Goal: Transaction & Acquisition: Purchase product/service

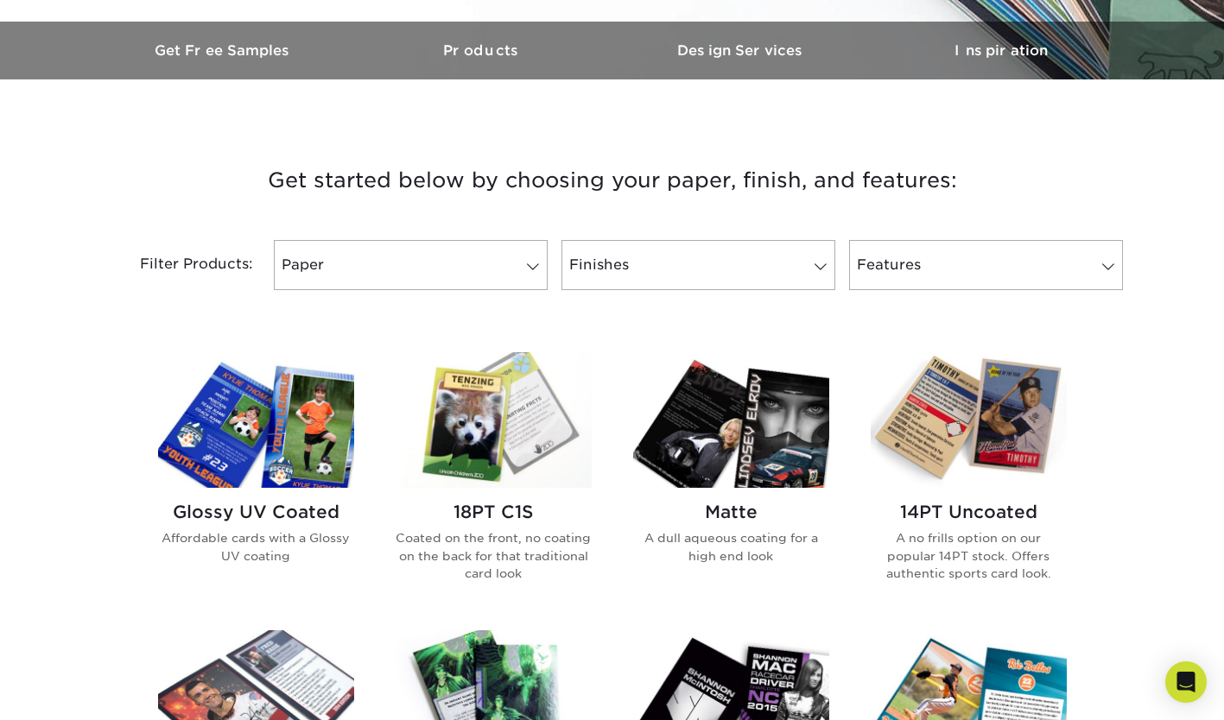
scroll to position [522, 0]
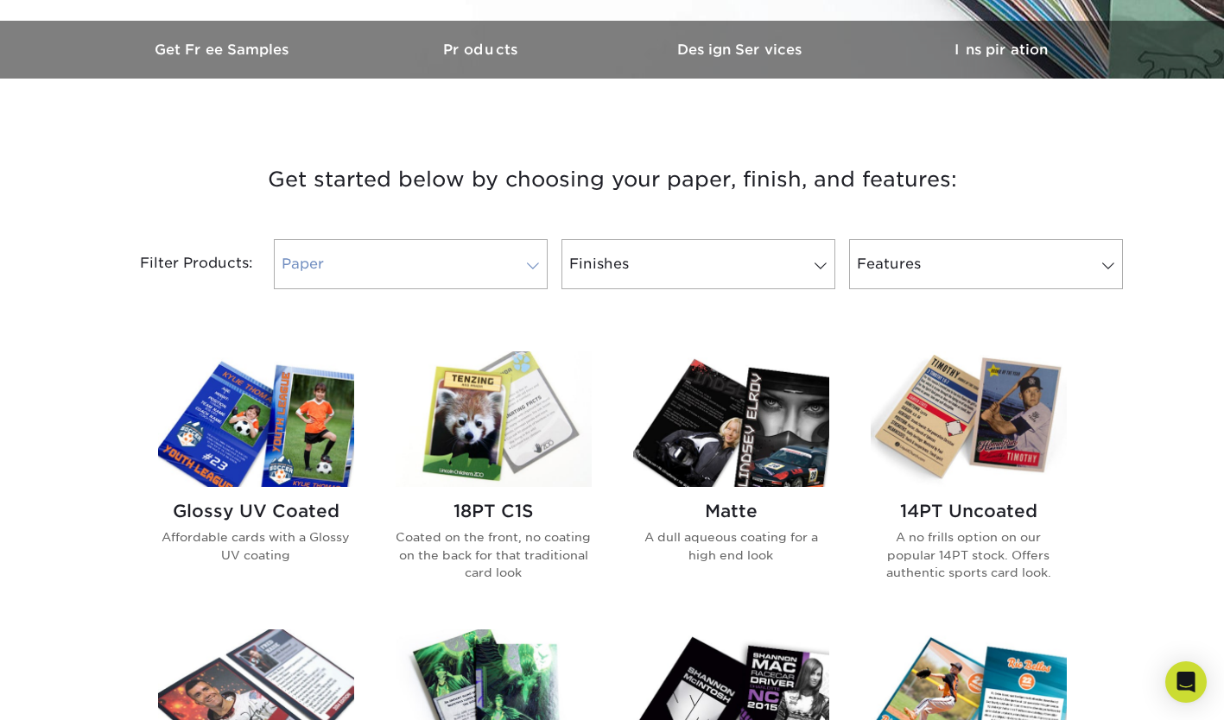
click at [525, 271] on span at bounding box center [533, 266] width 24 height 14
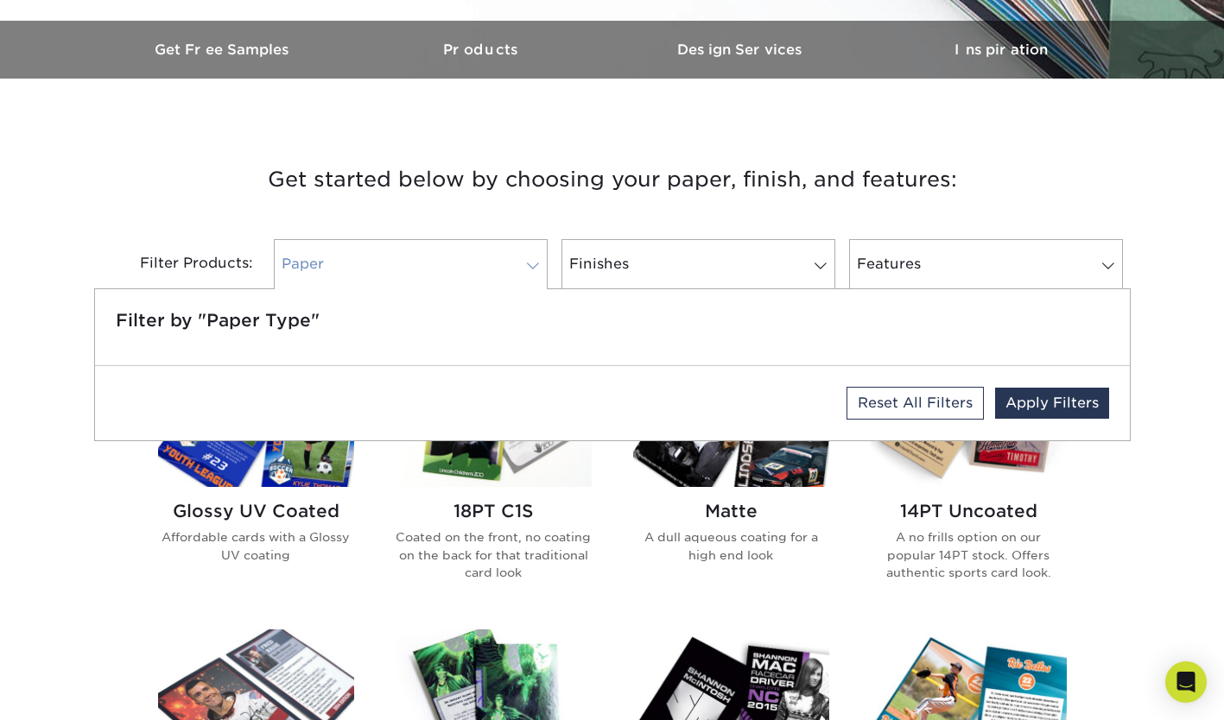
click at [540, 263] on span at bounding box center [533, 266] width 24 height 14
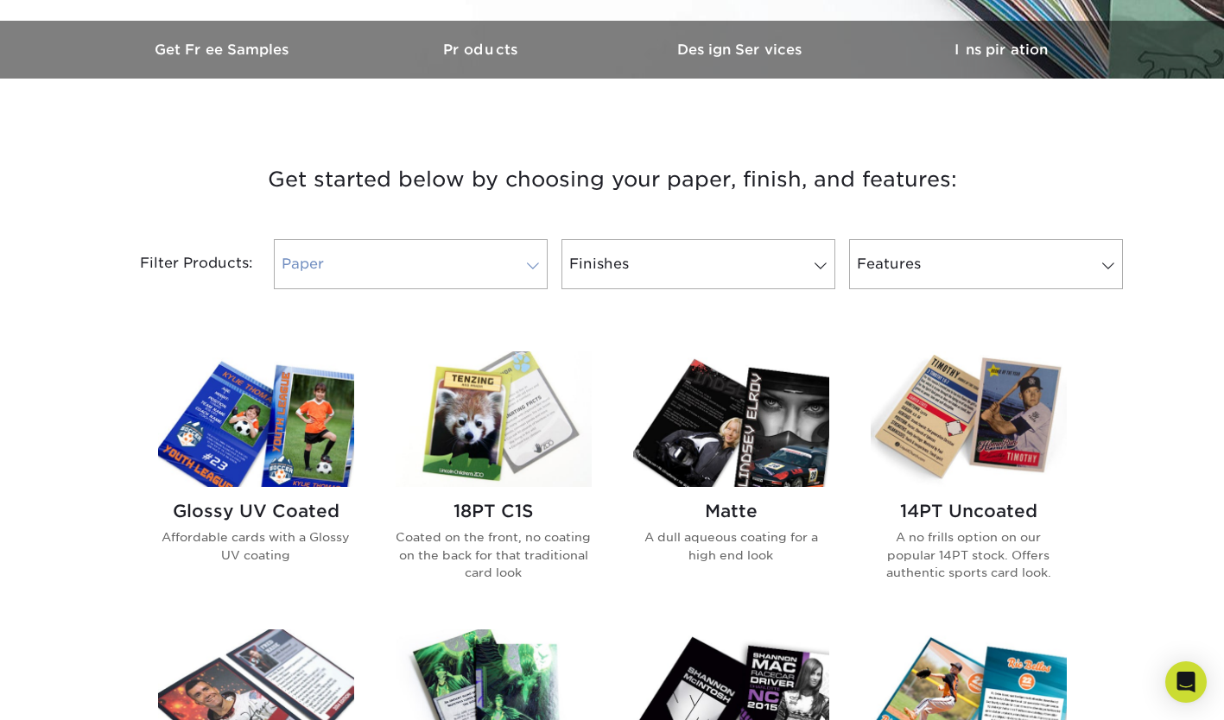
click at [540, 263] on span at bounding box center [533, 266] width 24 height 14
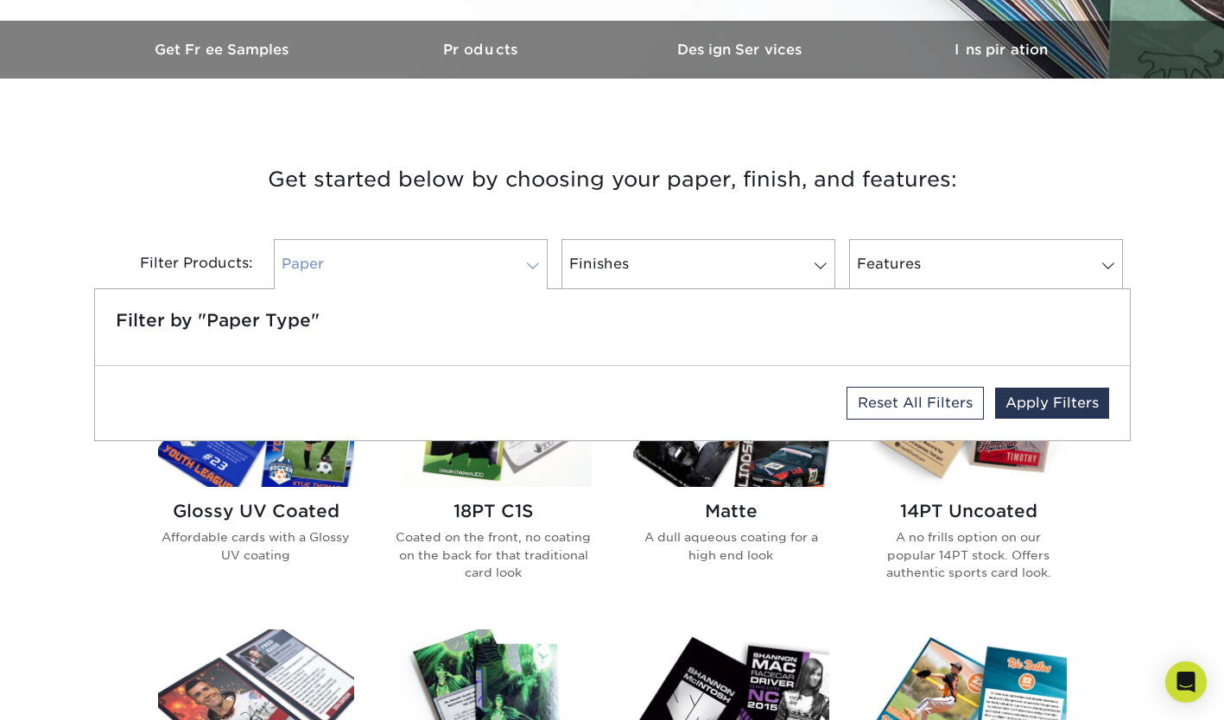
click at [540, 263] on span at bounding box center [533, 266] width 24 height 14
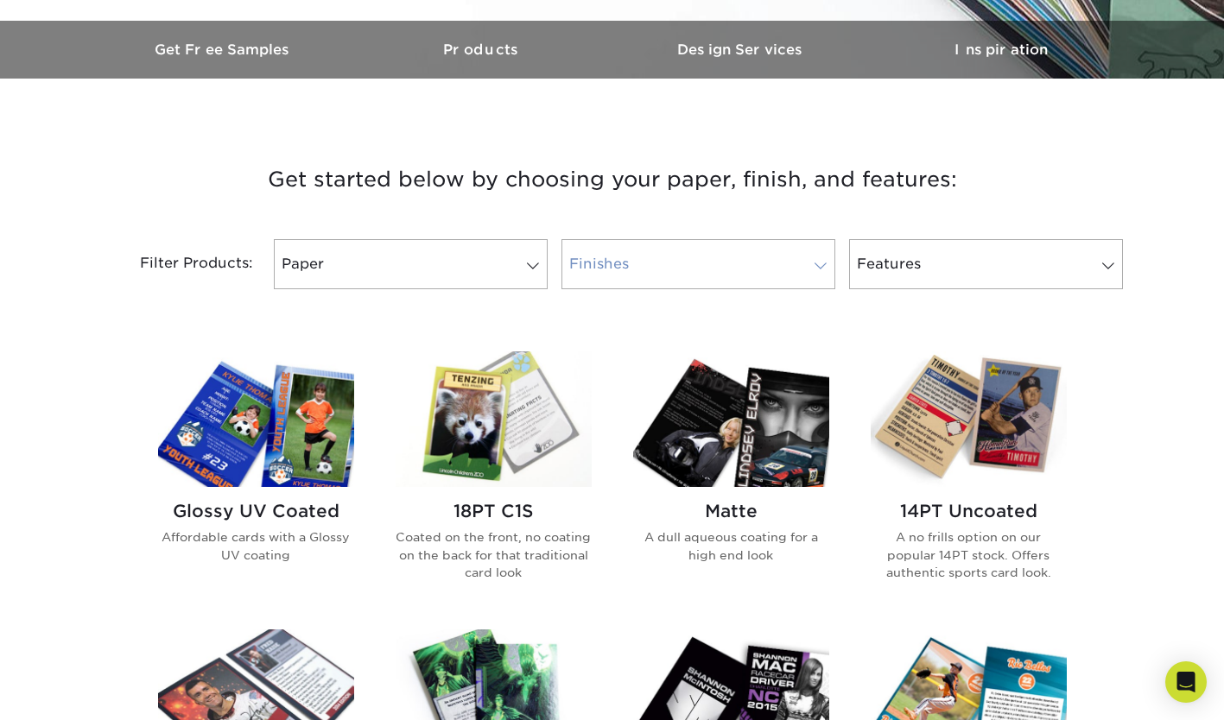
click at [688, 269] on link "Finishes" at bounding box center [698, 264] width 274 height 50
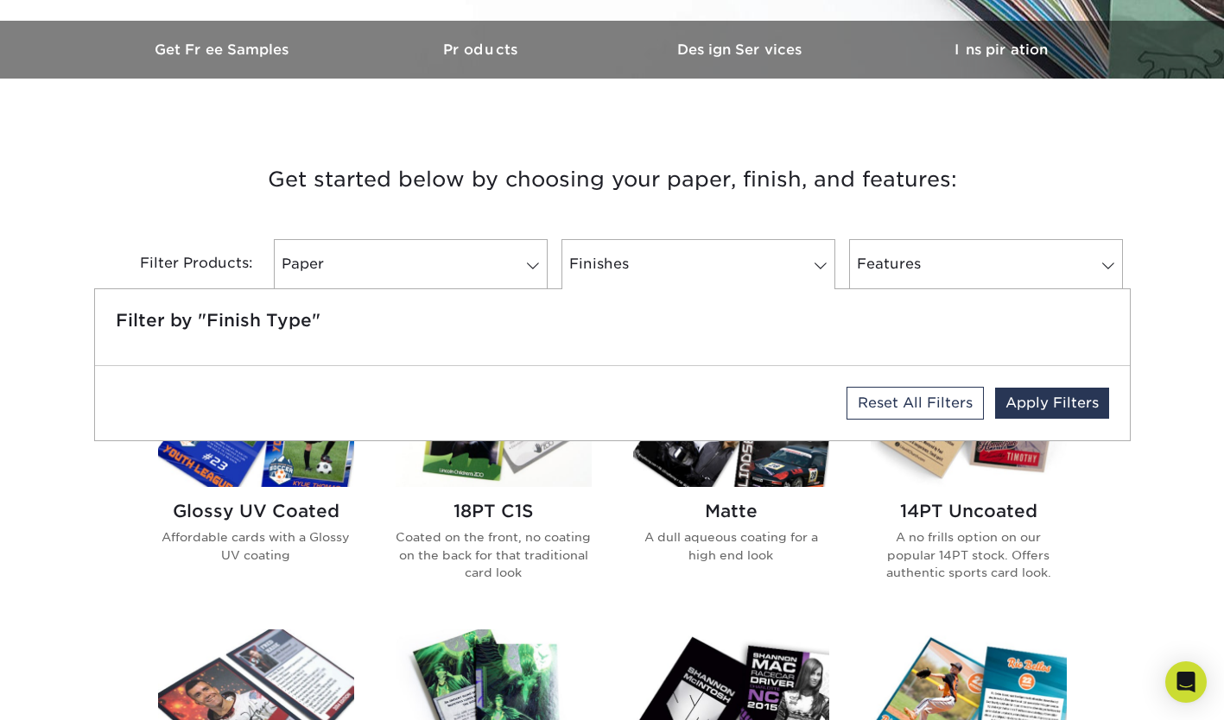
click at [568, 165] on h3 "Get started below by choosing your paper, finish, and features:" at bounding box center [612, 180] width 1011 height 78
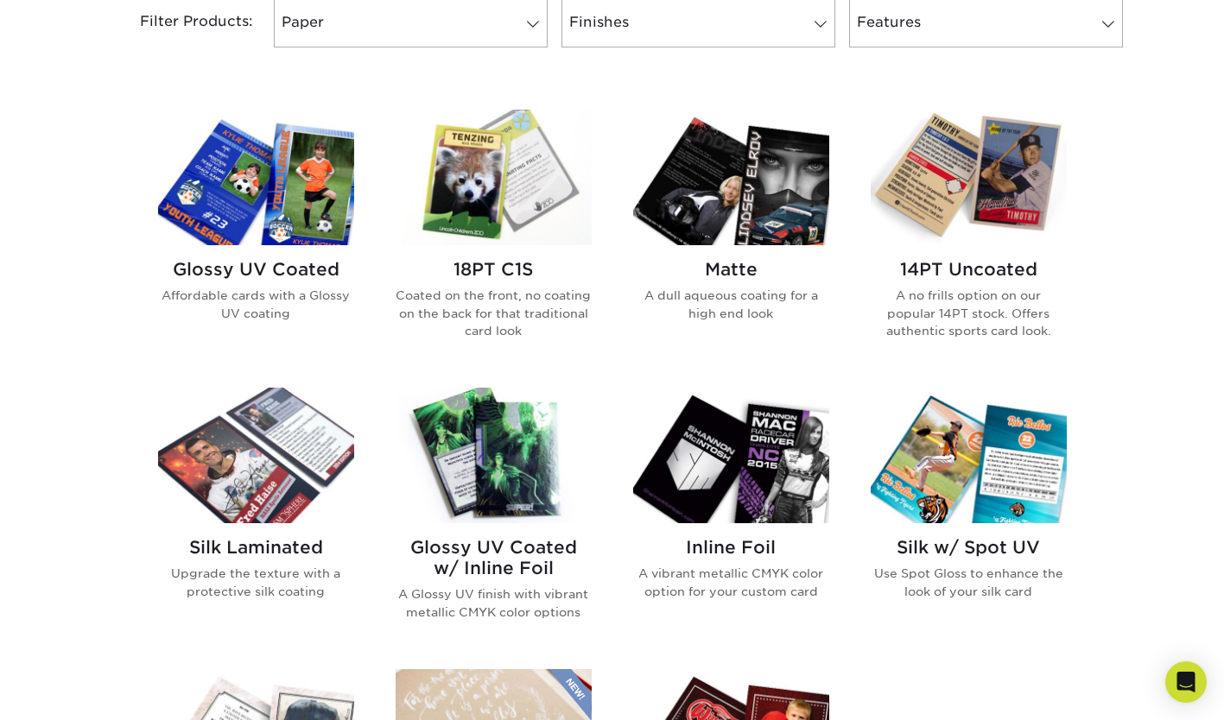
scroll to position [764, 0]
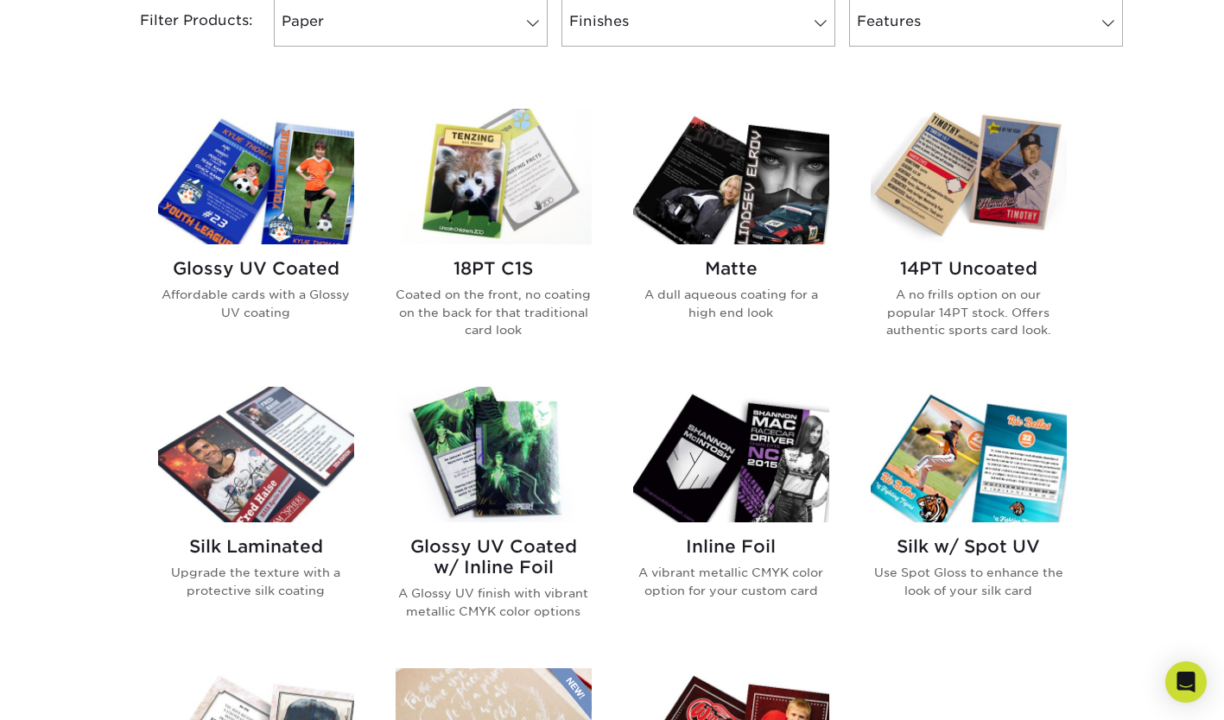
click at [985, 189] on img at bounding box center [969, 177] width 196 height 136
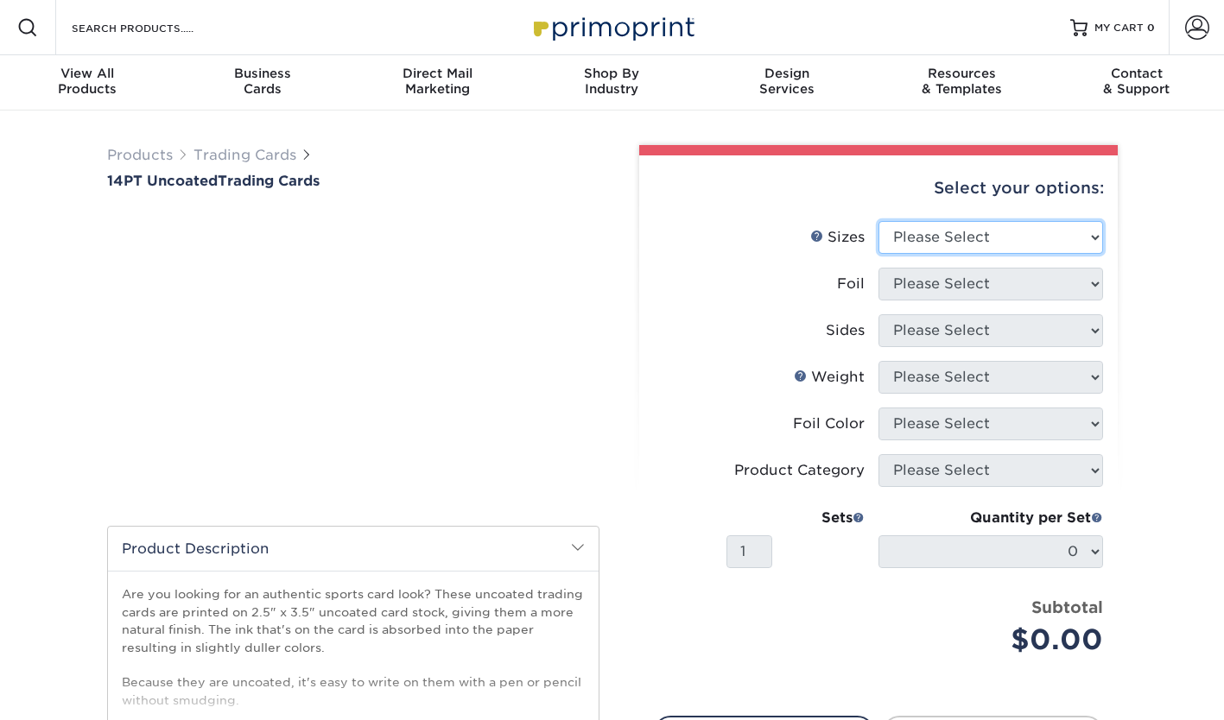
click at [981, 239] on select "Please Select 2.5" x 3.5"" at bounding box center [990, 237] width 225 height 33
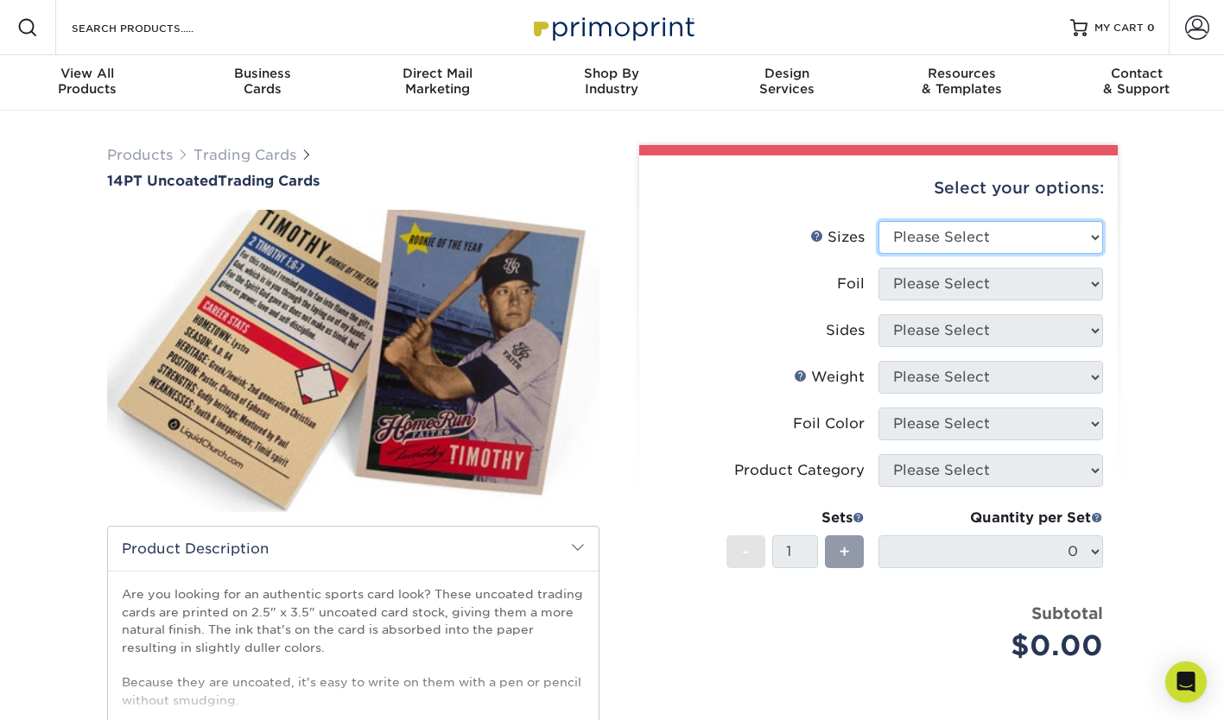
click at [974, 246] on select "Please Select 2.5" x 3.5"" at bounding box center [990, 237] width 225 height 33
select select "2.50x3.50"
click at [878, 221] on select "Please Select 2.5" x 3.5"" at bounding box center [990, 237] width 225 height 33
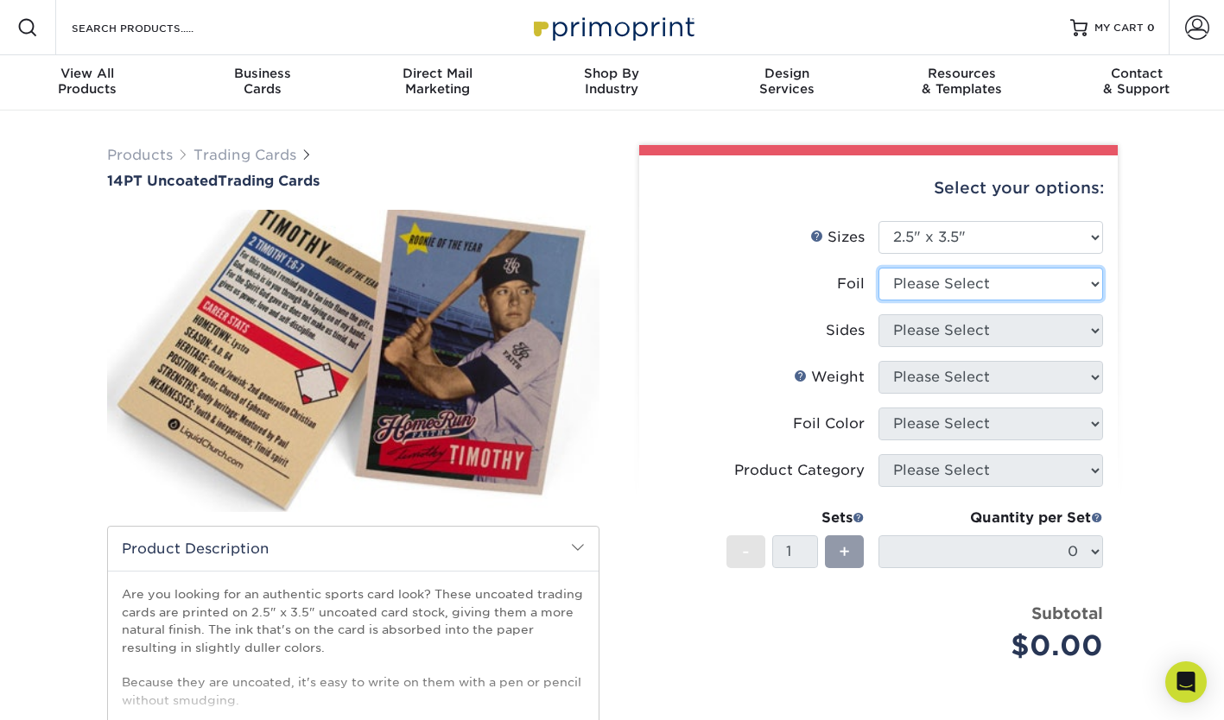
click at [962, 288] on select "Please Select Yes No" at bounding box center [990, 284] width 225 height 33
click at [878, 268] on select "Please Select Yes No" at bounding box center [990, 284] width 225 height 33
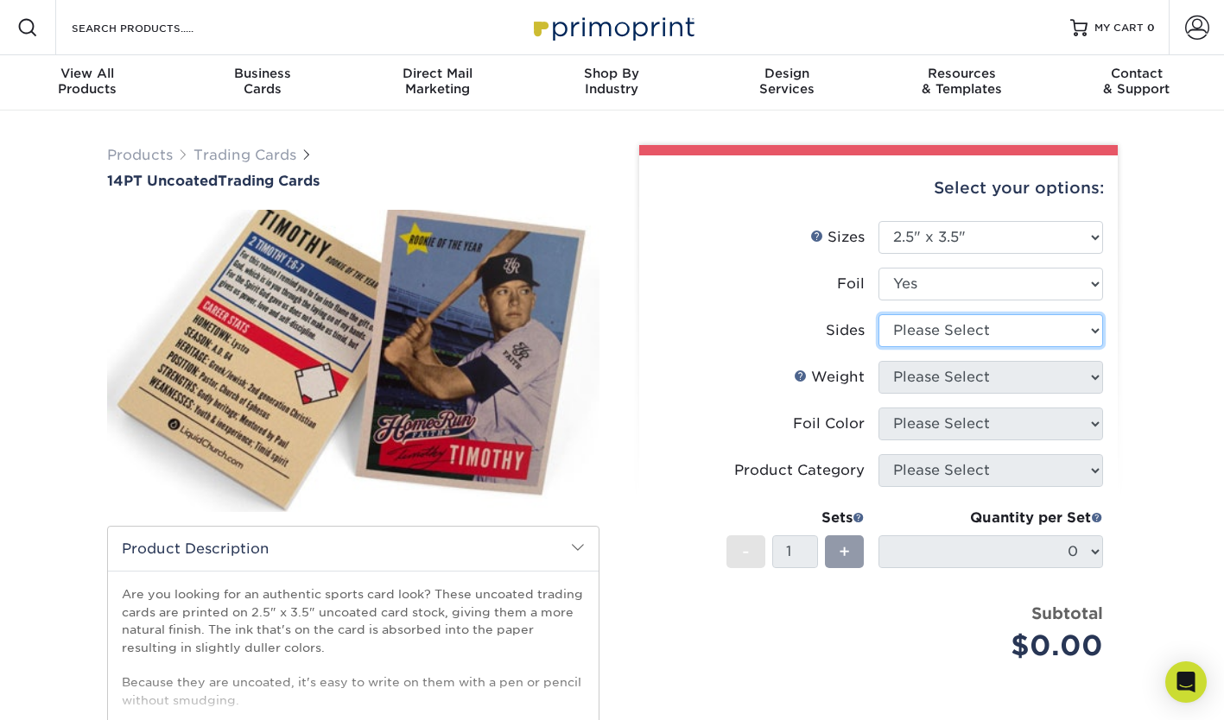
click at [940, 335] on select "Please Select Print Both Sides - Foil Both Sides Print Both Sides - Foil Front …" at bounding box center [990, 330] width 225 height 33
click at [957, 282] on select "Please Select Yes No" at bounding box center [990, 284] width 225 height 33
select select "0"
click at [878, 268] on select "Please Select Yes No" at bounding box center [990, 284] width 225 height 33
click at [933, 347] on li "Sides Please Select Print Both Sides Print Front Only" at bounding box center [878, 337] width 449 height 47
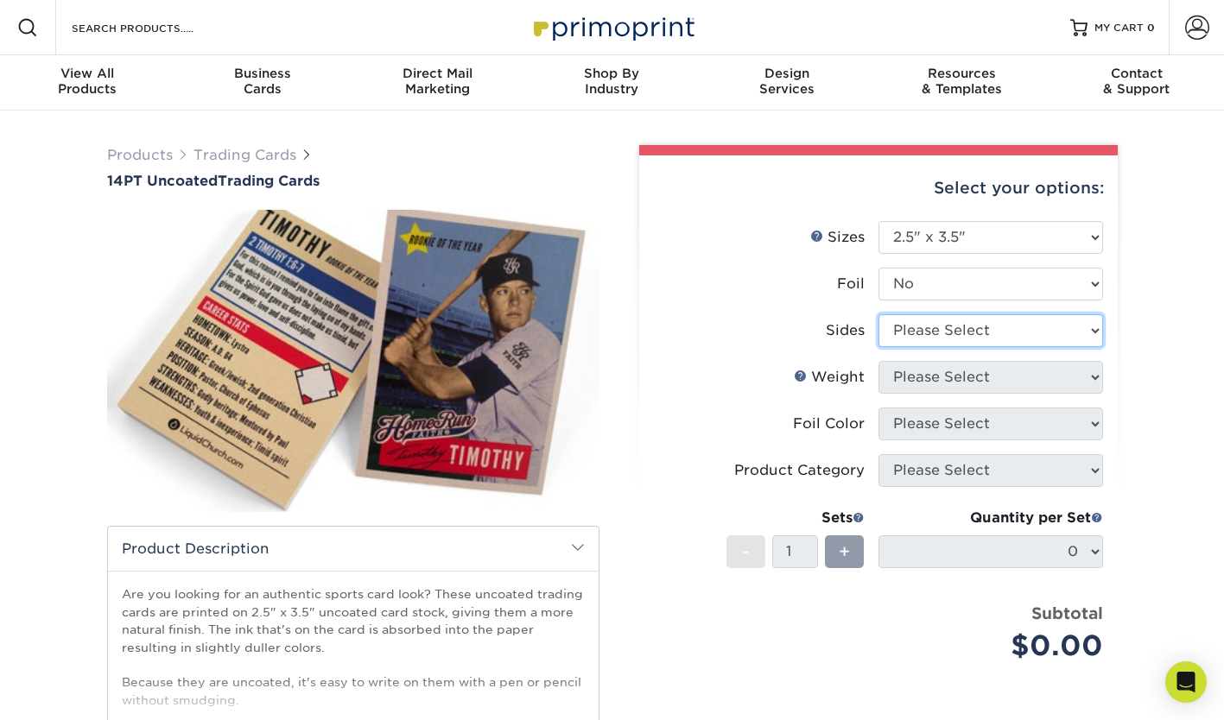
click at [941, 336] on select "Please Select Print Both Sides Print Front Only" at bounding box center [990, 330] width 225 height 33
select select "13abbda7-1d64-4f25-8bb2-c179b224825d"
click at [878, 314] on select "Please Select Print Both Sides Print Front Only" at bounding box center [990, 330] width 225 height 33
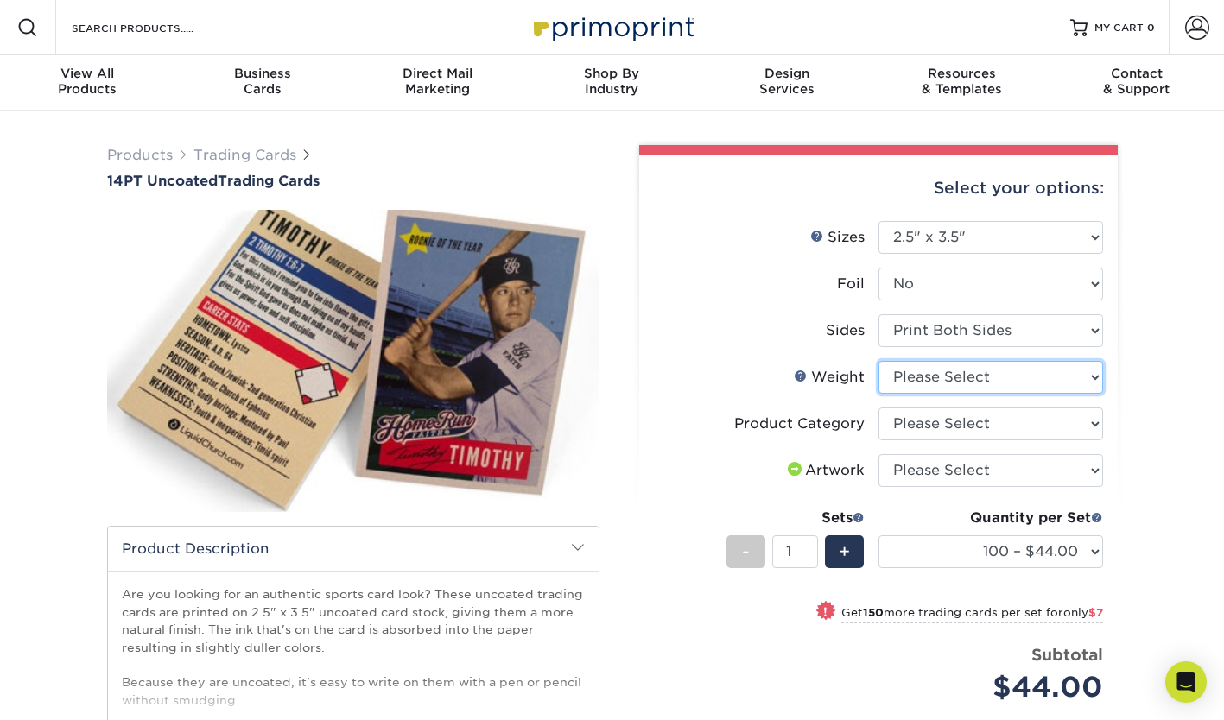
click at [937, 378] on select "Please Select 14PT Uncoated" at bounding box center [990, 377] width 225 height 33
select select "14PT Uncoated"
click at [878, 361] on select "Please Select 14PT Uncoated" at bounding box center [990, 377] width 225 height 33
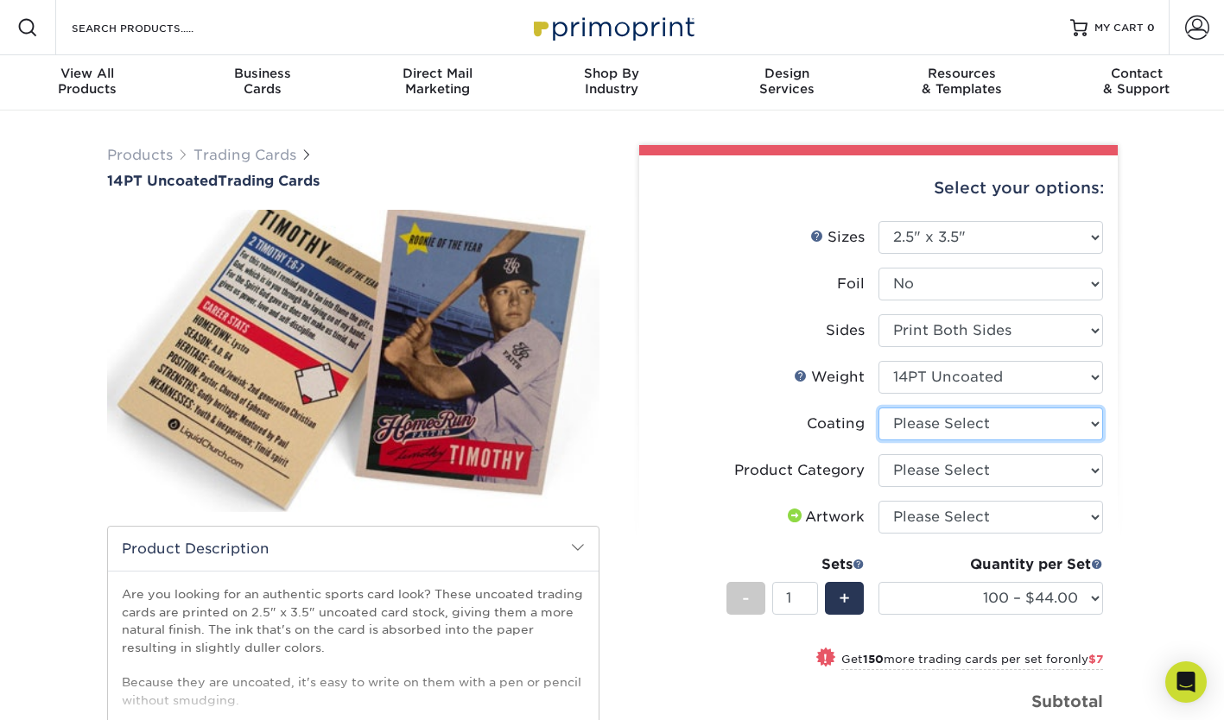
click at [934, 429] on select at bounding box center [990, 424] width 225 height 33
select select "3e7618de-abca-4bda-9f97-8b9129e913d8"
click at [878, 408] on select at bounding box center [990, 424] width 225 height 33
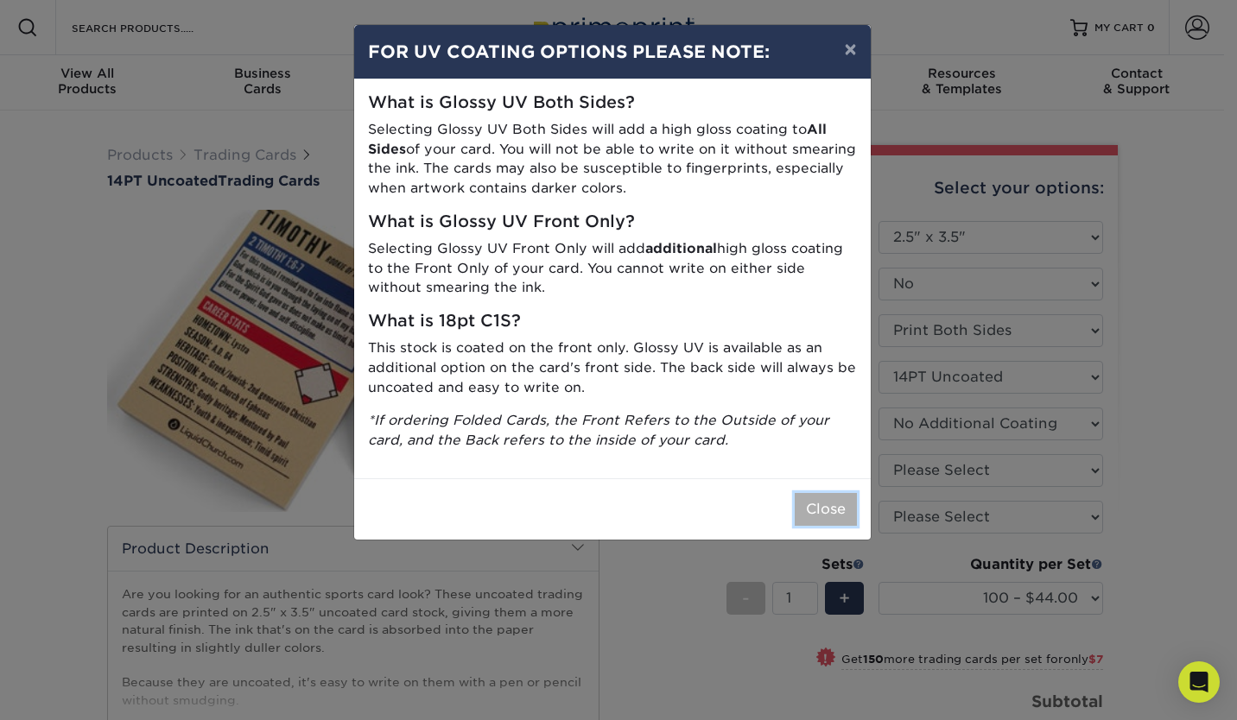
click at [838, 504] on button "Close" at bounding box center [826, 509] width 62 height 33
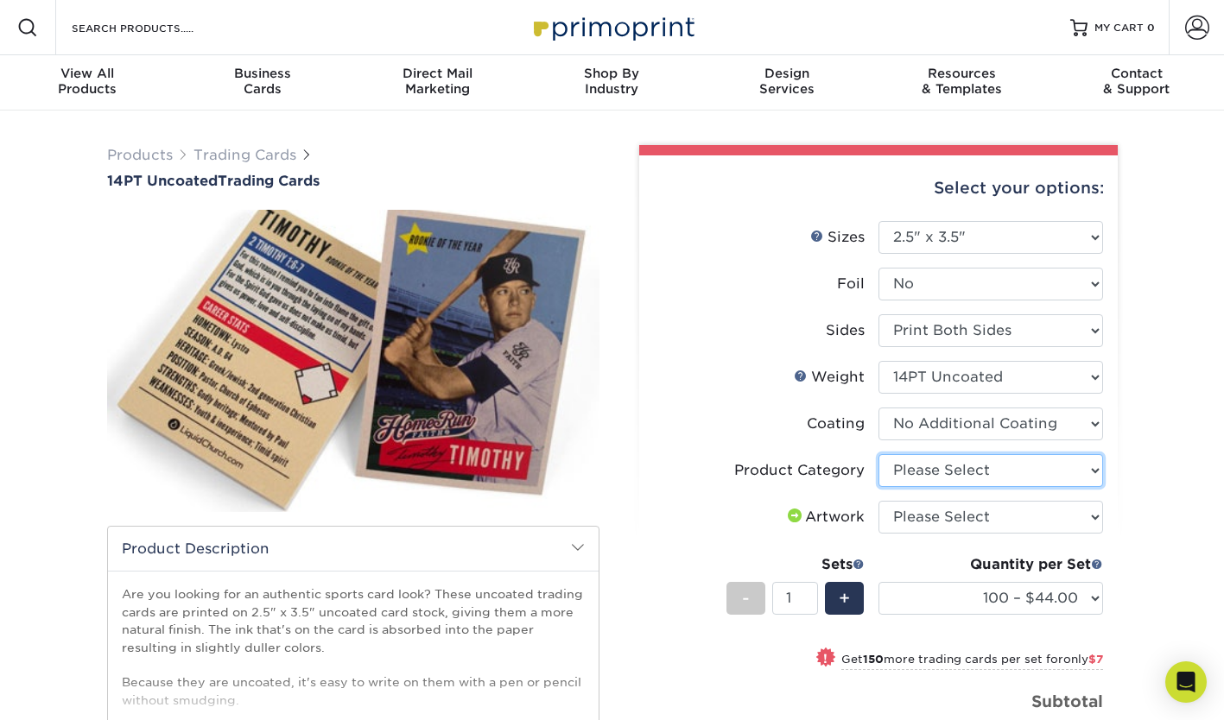
click at [978, 470] on select "Please Select Trading Cards" at bounding box center [990, 470] width 225 height 33
select select "c2f9bce9-36c2-409d-b101-c29d9d031e18"
click at [878, 454] on select "Please Select Trading Cards" at bounding box center [990, 470] width 225 height 33
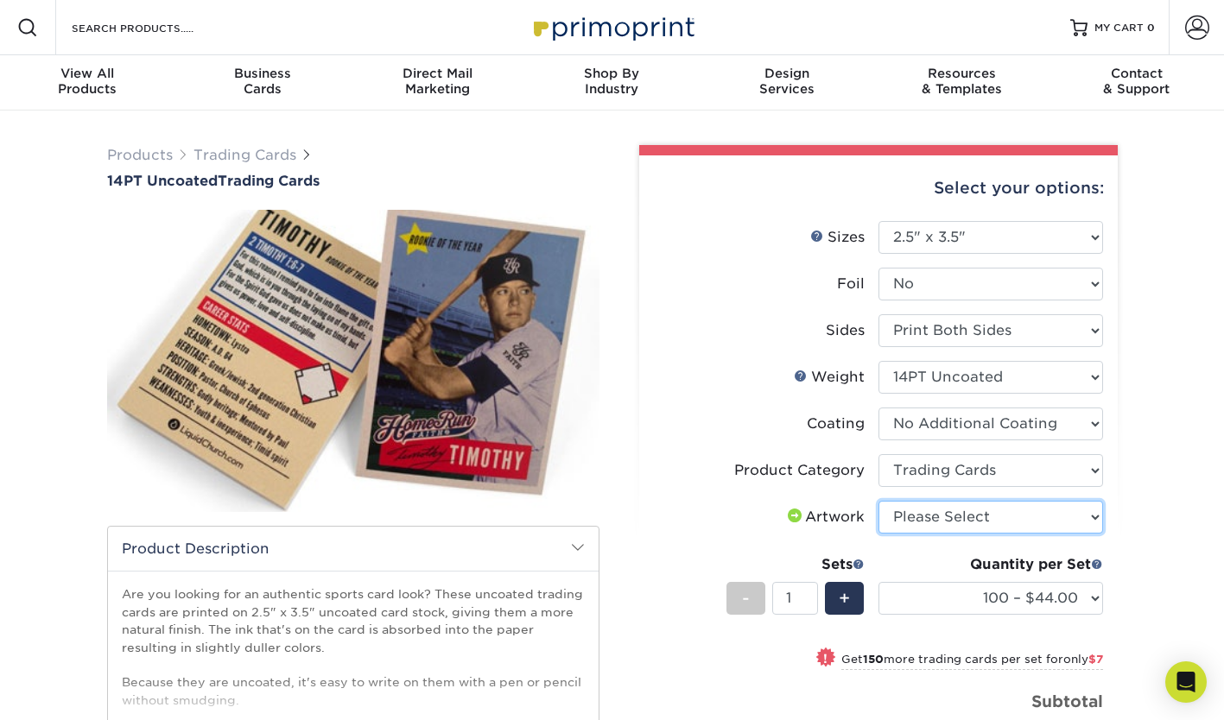
click at [971, 520] on select "Please Select I will upload files I need a design - $100" at bounding box center [990, 517] width 225 height 33
select select "upload"
click at [878, 501] on select "Please Select I will upload files I need a design - $100" at bounding box center [990, 517] width 225 height 33
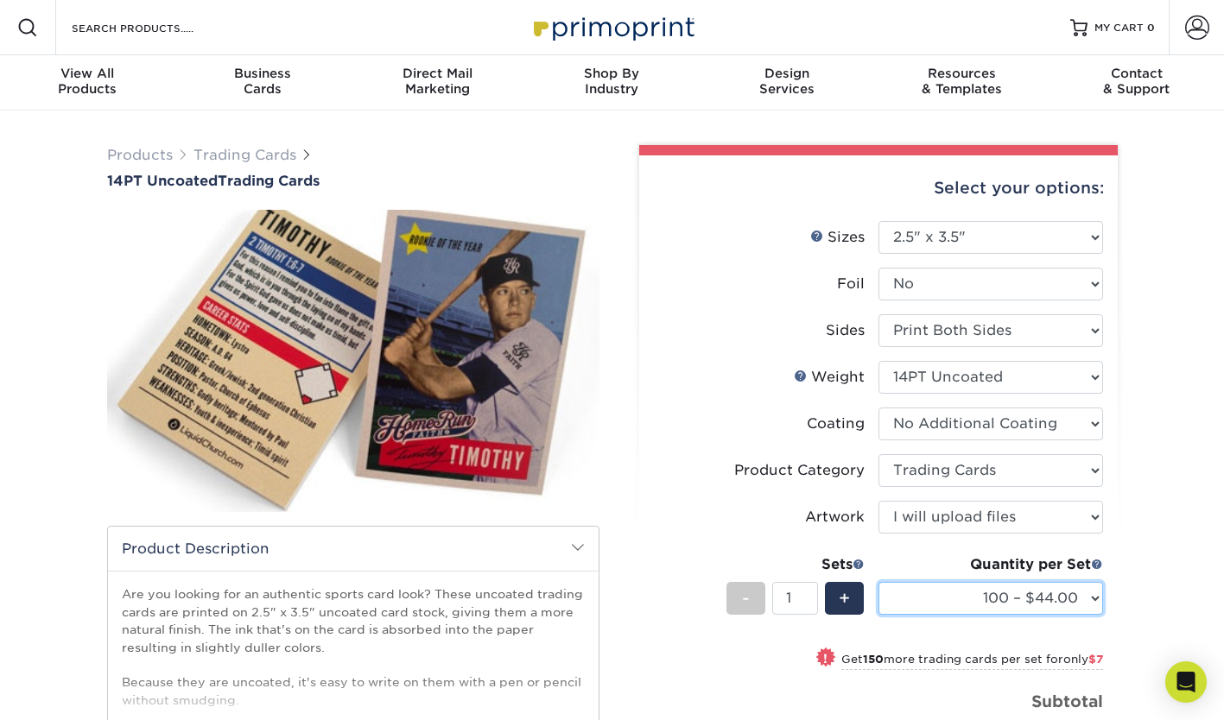
click at [937, 601] on select "100 – $44.00 250 – $51.00 500 – $54.00 1000 – $78.00 2500 – $148.00 5000 – $198…" at bounding box center [990, 598] width 225 height 33
select select "500 – $54.00"
click at [878, 582] on select "100 – $44.00 250 – $51.00 500 – $54.00 1000 – $78.00 2500 – $148.00 5000 – $198…" at bounding box center [990, 598] width 225 height 33
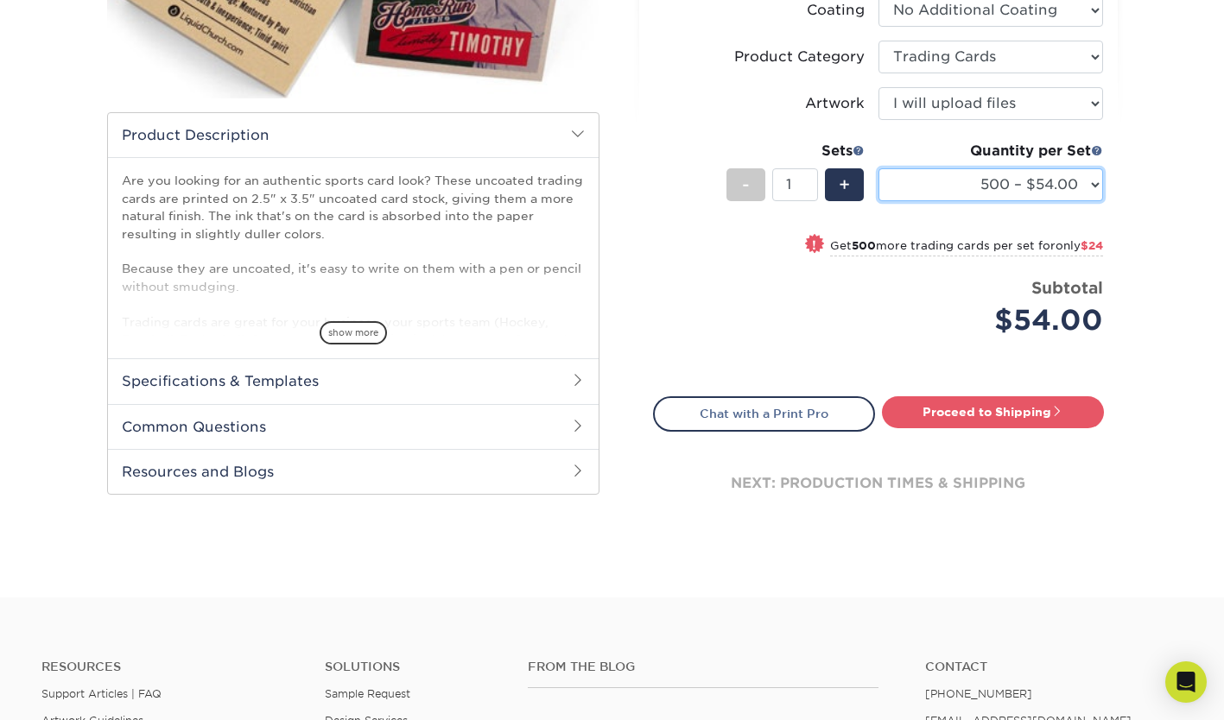
scroll to position [415, 0]
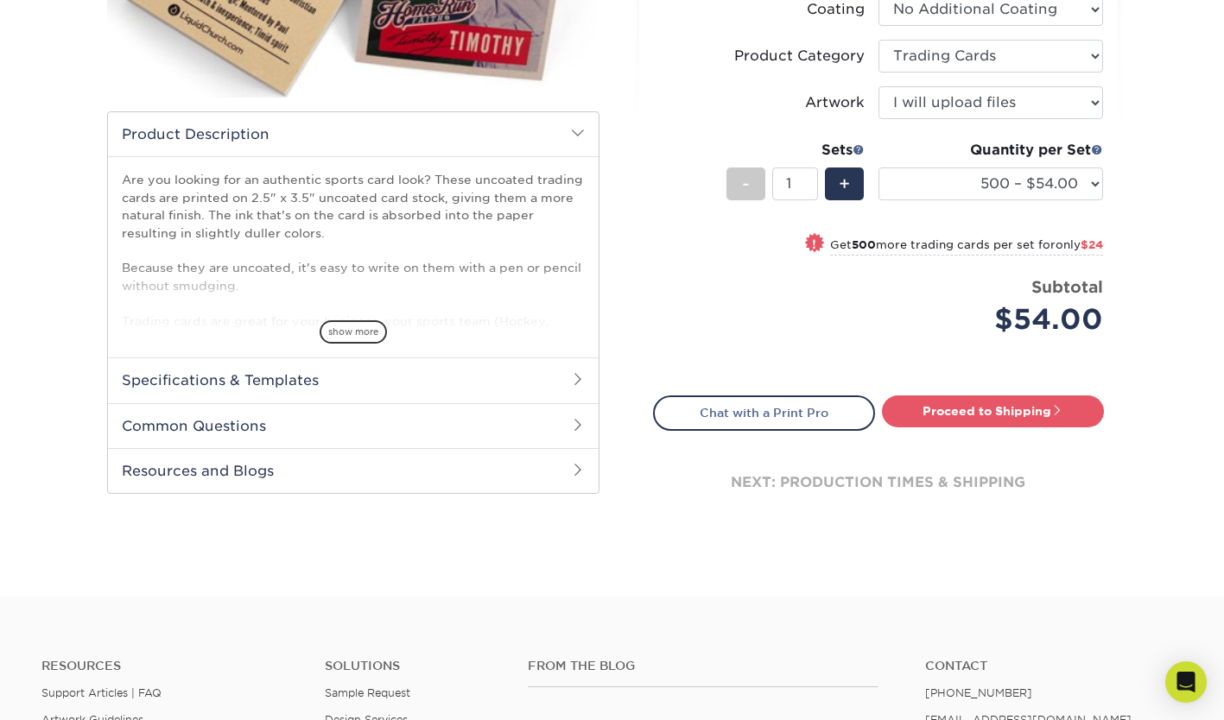
click at [422, 383] on h2 "Specifications & Templates" at bounding box center [353, 380] width 491 height 45
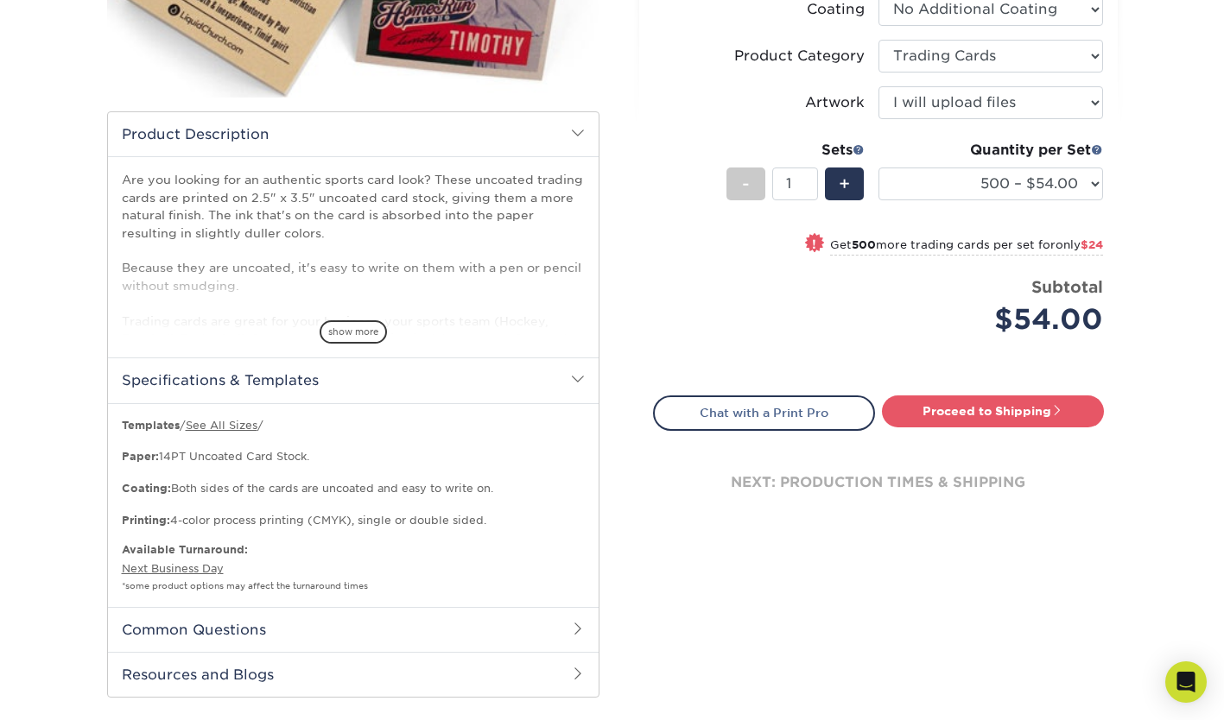
click at [422, 383] on h2 "Specifications & Templates" at bounding box center [353, 380] width 491 height 45
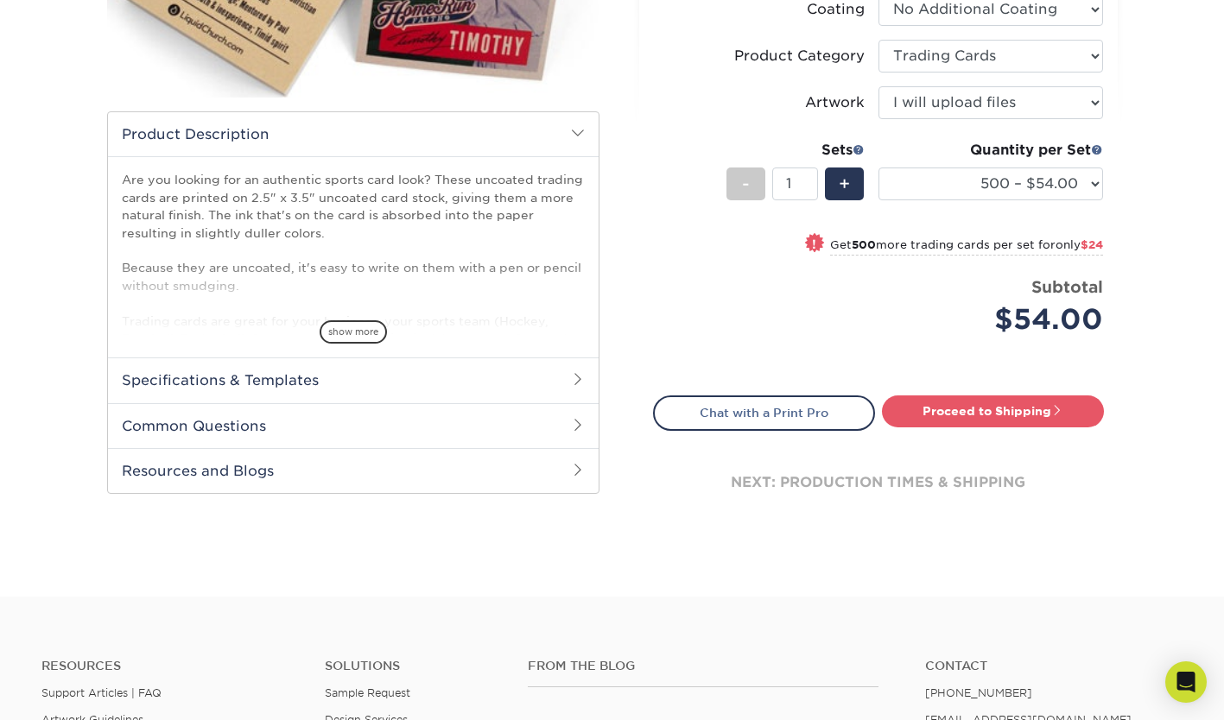
click at [395, 472] on h2 "Resources and Blogs" at bounding box center [353, 470] width 491 height 45
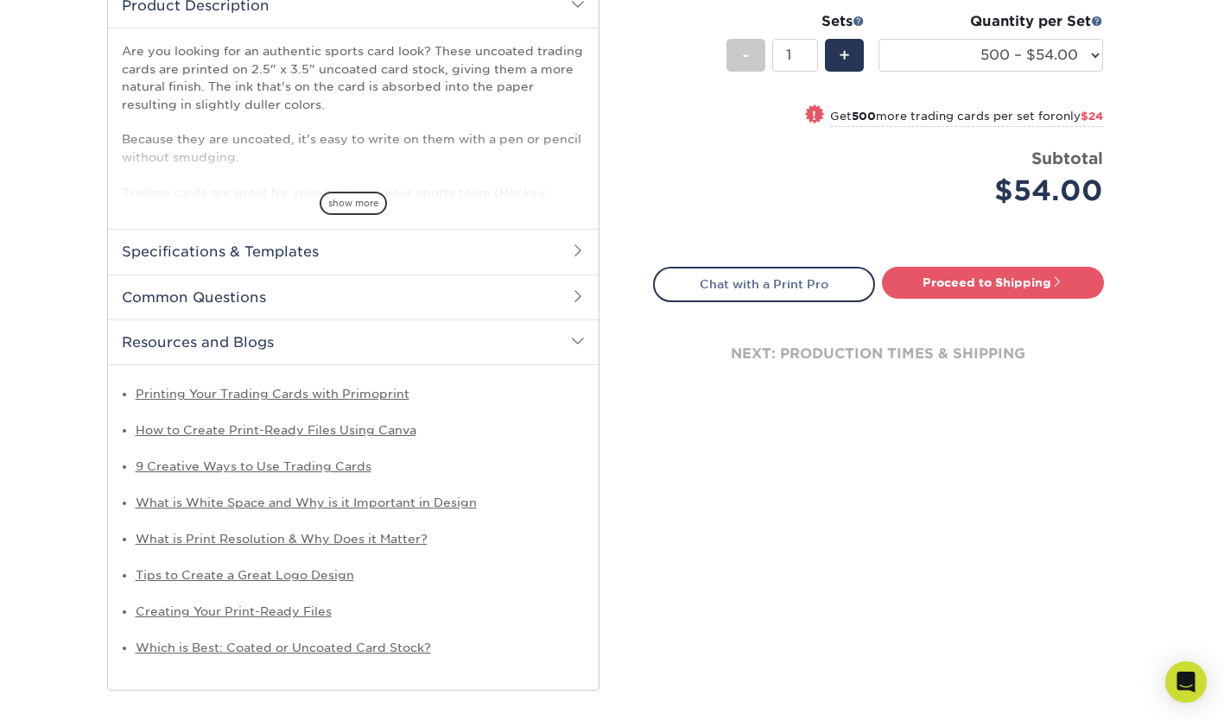
scroll to position [545, 0]
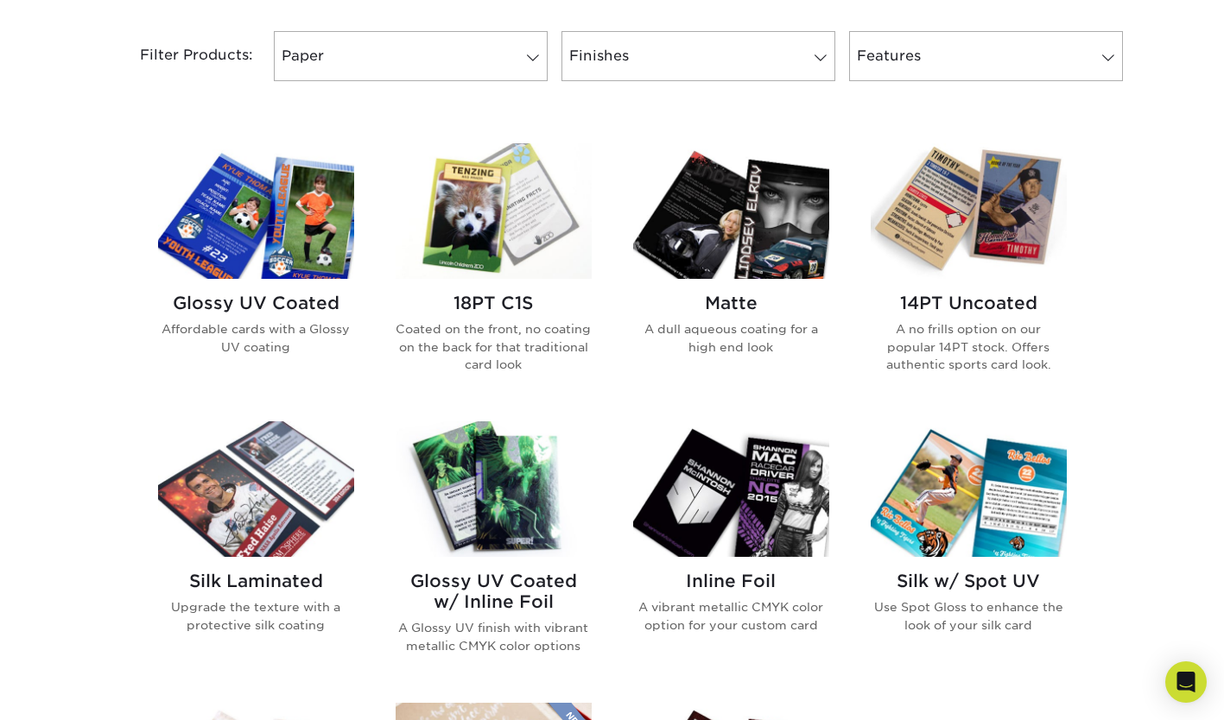
scroll to position [728, 0]
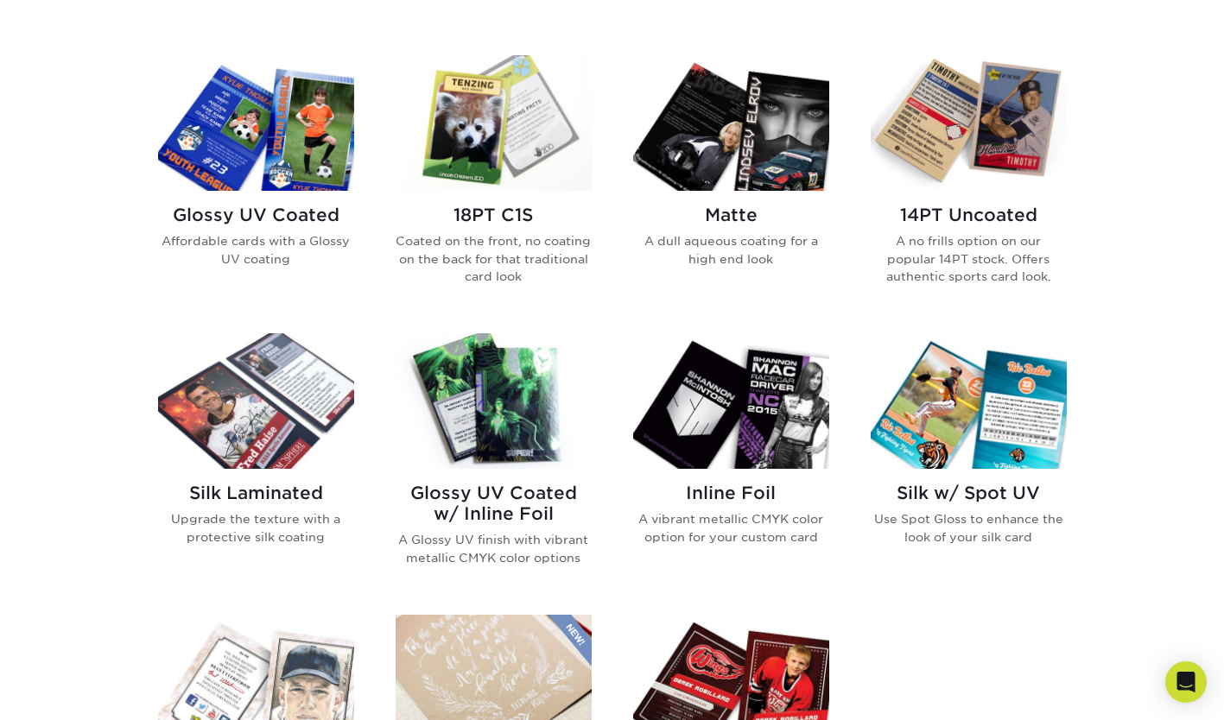
scroll to position [814, 0]
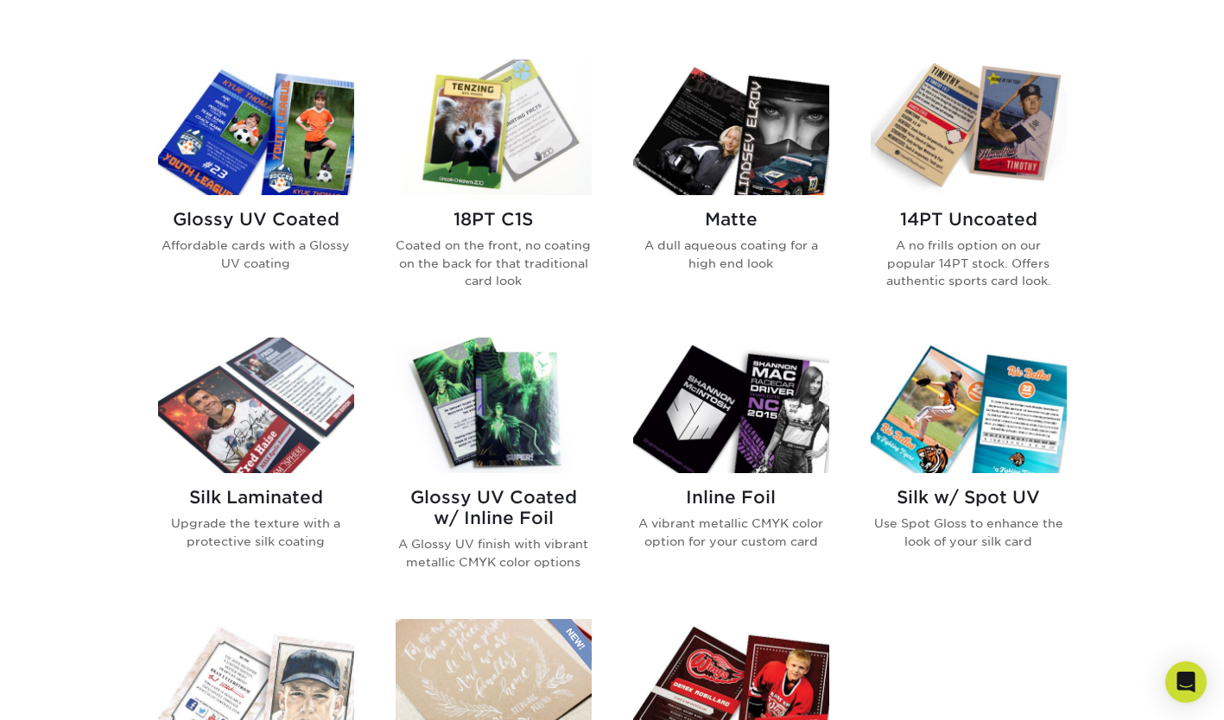
click at [529, 244] on p "Coated on the front, no coating on the back for that traditional card look" at bounding box center [494, 263] width 196 height 53
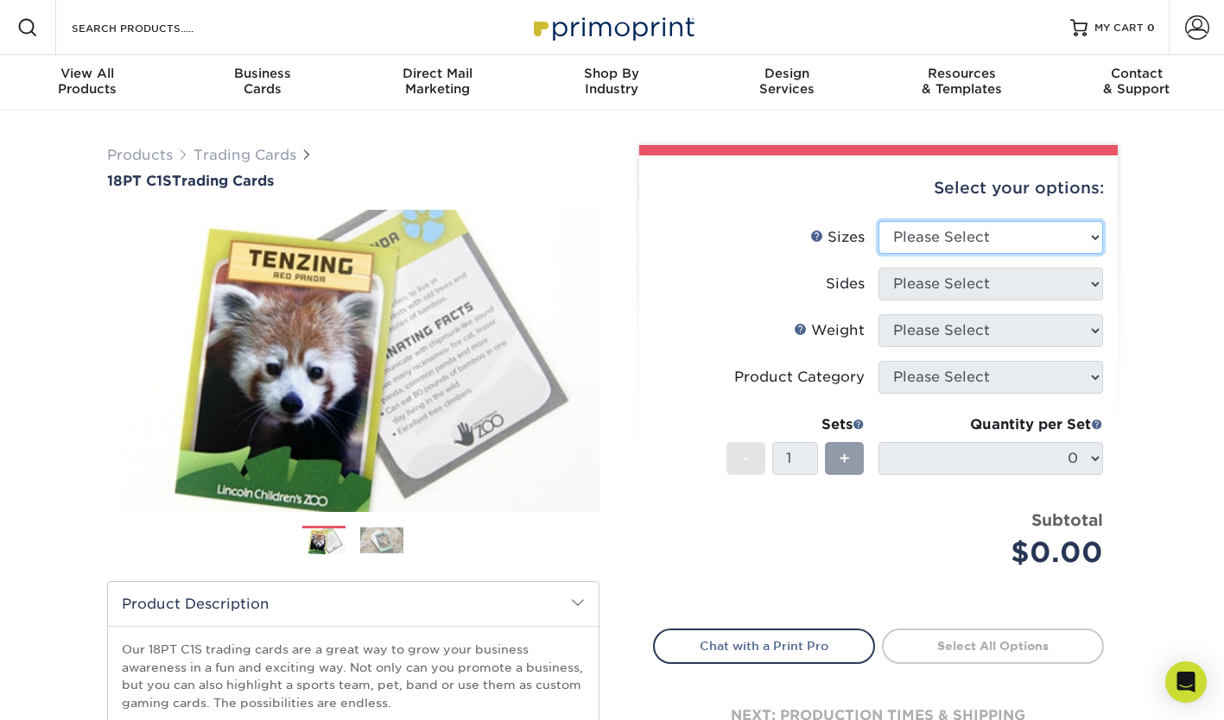
click at [952, 238] on select "Please Select 2.5" x 3.5"" at bounding box center [990, 237] width 225 height 33
select select "2.50x3.50"
click at [878, 221] on select "Please Select 2.5" x 3.5"" at bounding box center [990, 237] width 225 height 33
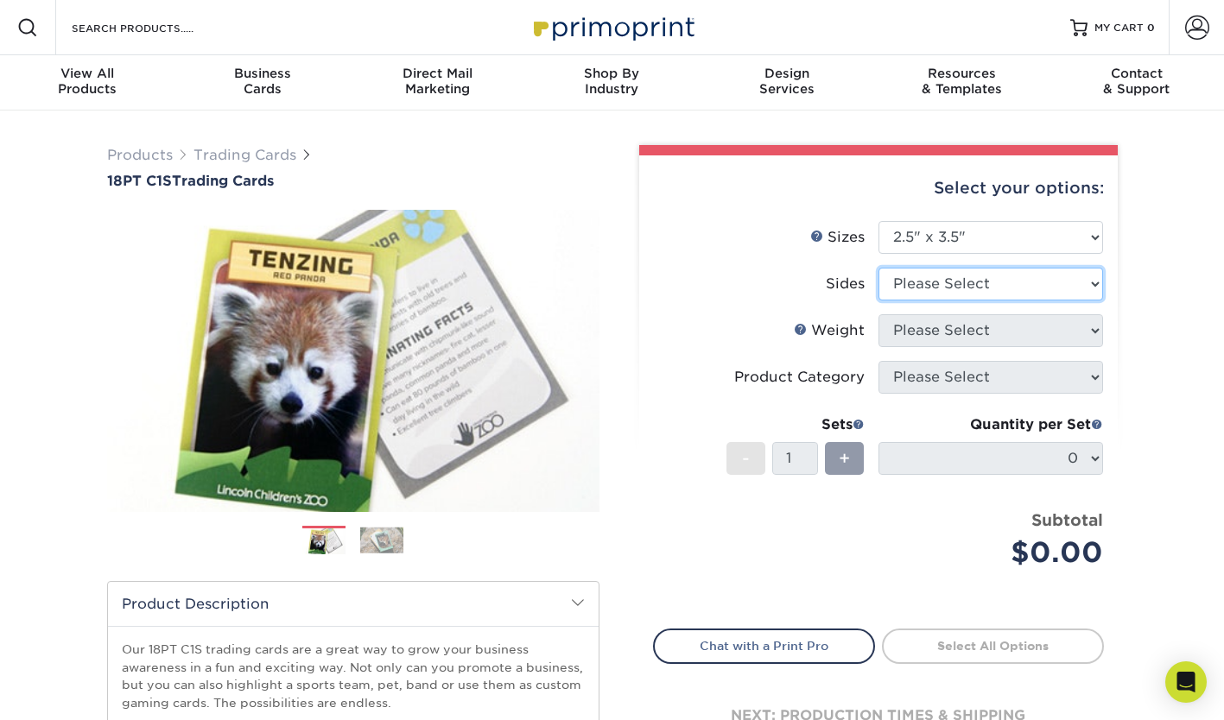
click at [936, 286] on select "Please Select Print Both Sides Print Front Only" at bounding box center [990, 284] width 225 height 33
select select "13abbda7-1d64-4f25-8bb2-c179b224825d"
click at [878, 268] on select "Please Select Print Both Sides Print Front Only" at bounding box center [990, 284] width 225 height 33
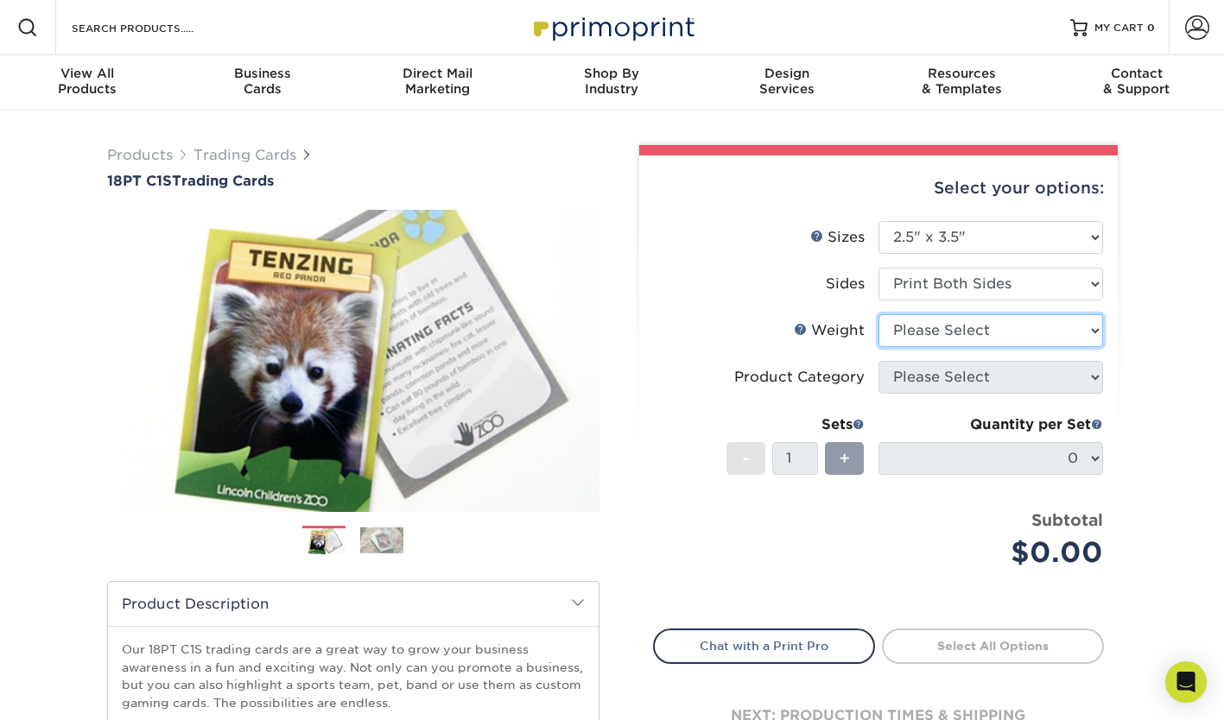
click at [934, 333] on select "Please Select 18PT C1S" at bounding box center [990, 330] width 225 height 33
select select "18PTC1S"
click at [878, 314] on select "Please Select 18PT C1S" at bounding box center [990, 330] width 225 height 33
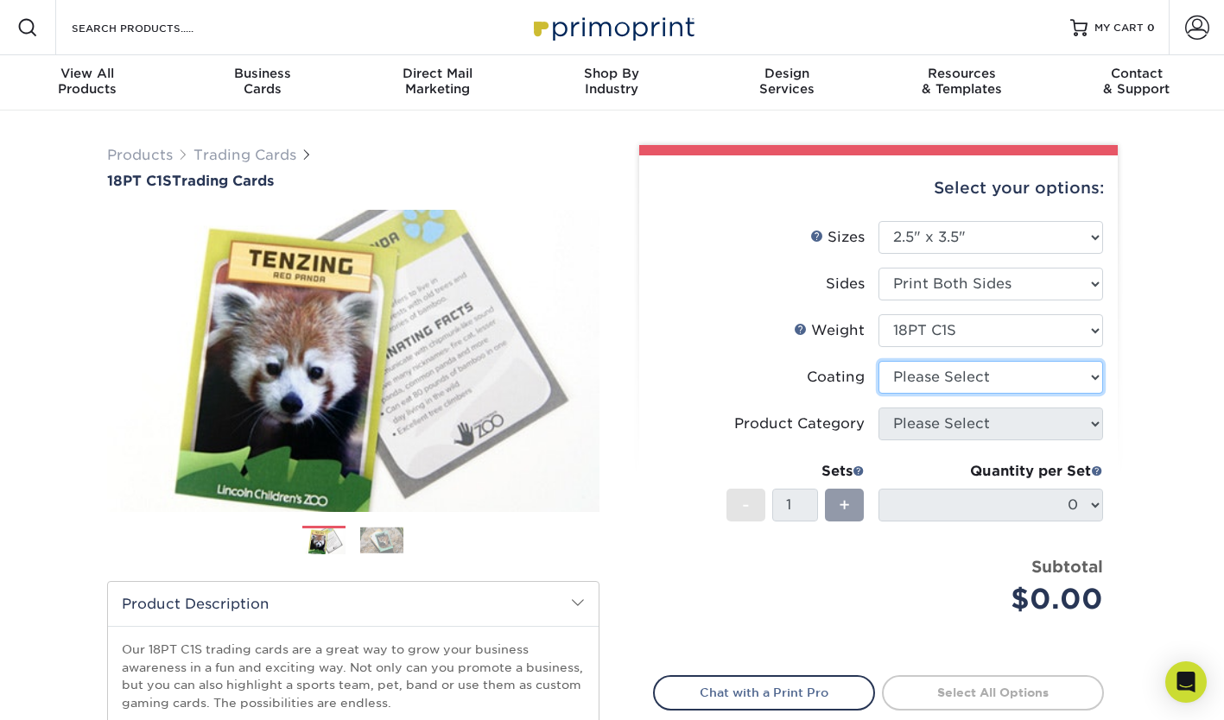
click at [926, 379] on select at bounding box center [990, 377] width 225 height 33
select select "1e8116af-acfc-44b1-83dc-8181aa338834"
click at [878, 361] on select at bounding box center [990, 377] width 225 height 33
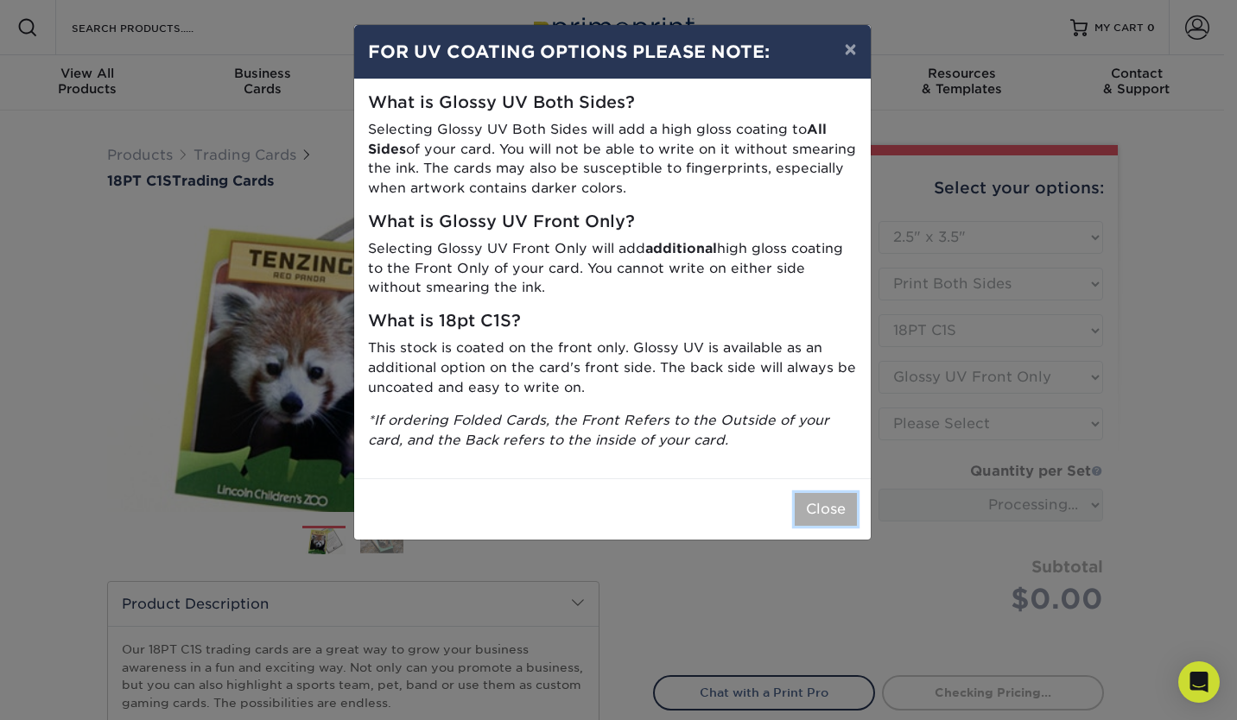
click at [827, 510] on button "Close" at bounding box center [826, 509] width 62 height 33
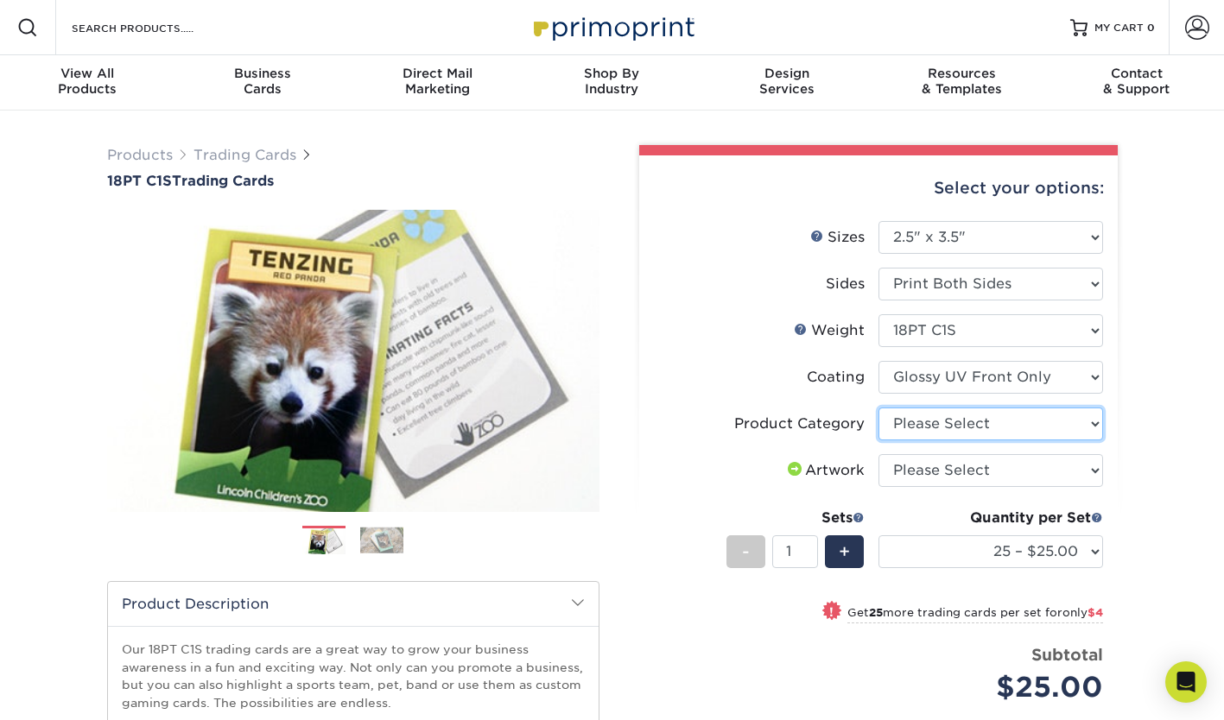
click at [953, 428] on select "Please Select Trading Cards" at bounding box center [990, 424] width 225 height 33
select select "c2f9bce9-36c2-409d-b101-c29d9d031e18"
click at [878, 408] on select "Please Select Trading Cards" at bounding box center [990, 424] width 225 height 33
click at [944, 473] on select "Please Select I will upload files I need a design - $100" at bounding box center [990, 470] width 225 height 33
select select "upload"
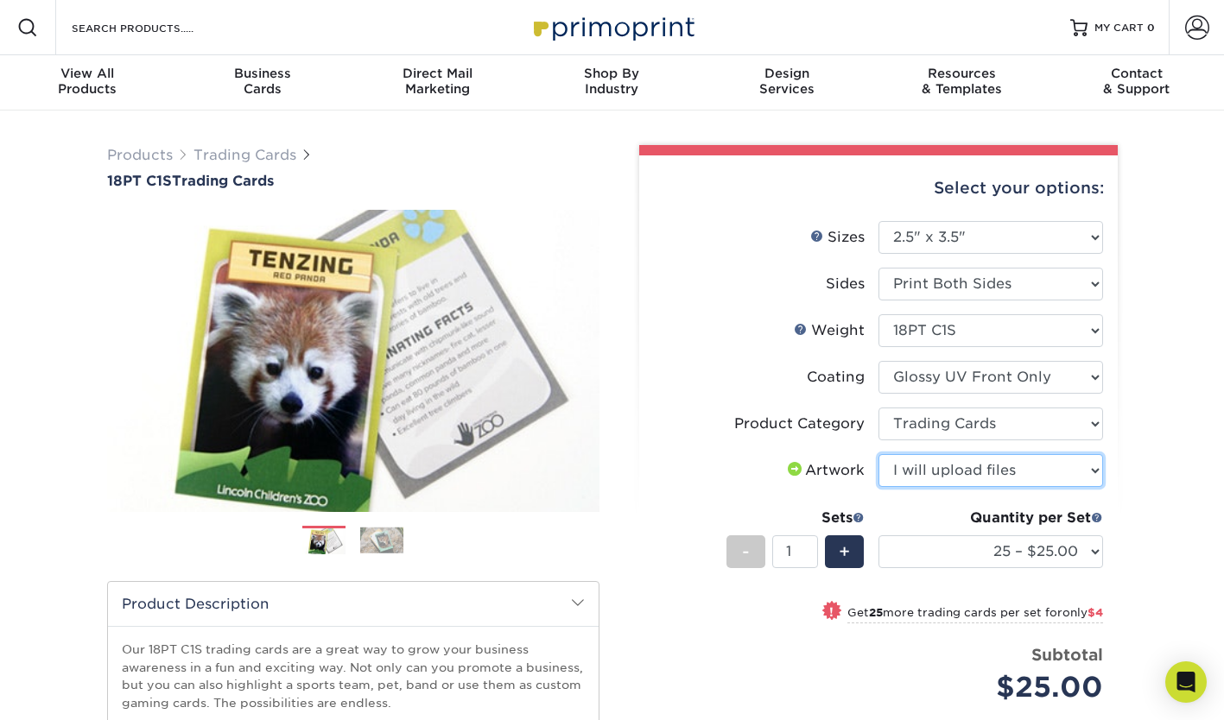
click at [878, 454] on select "Please Select I will upload files I need a design - $100" at bounding box center [990, 470] width 225 height 33
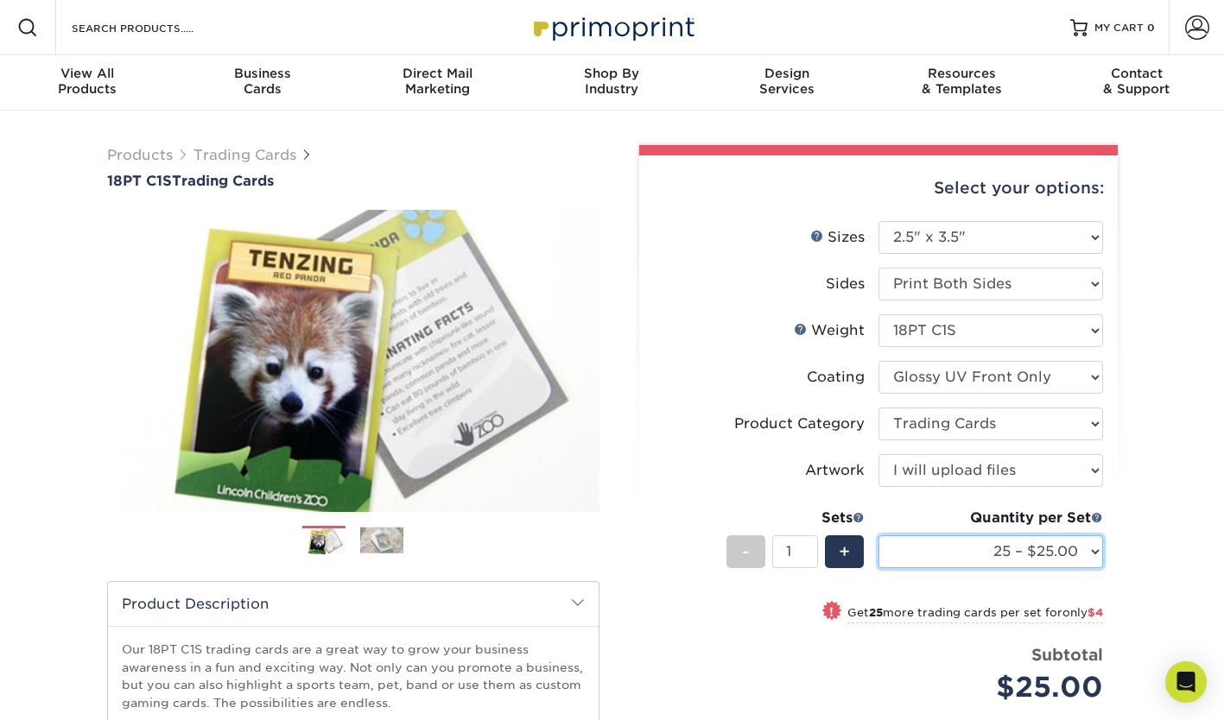
click at [943, 547] on select "25 – $25.00 50 – $29.00 75 – $37.00 100 – $41.00 250 – $48.00 500 – $58.00 1000…" at bounding box center [990, 551] width 225 height 33
select select "500 – $58.00"
click at [878, 535] on select "25 – $25.00 50 – $29.00 75 – $37.00 100 – $41.00 250 – $48.00 500 – $58.00 1000…" at bounding box center [990, 551] width 225 height 33
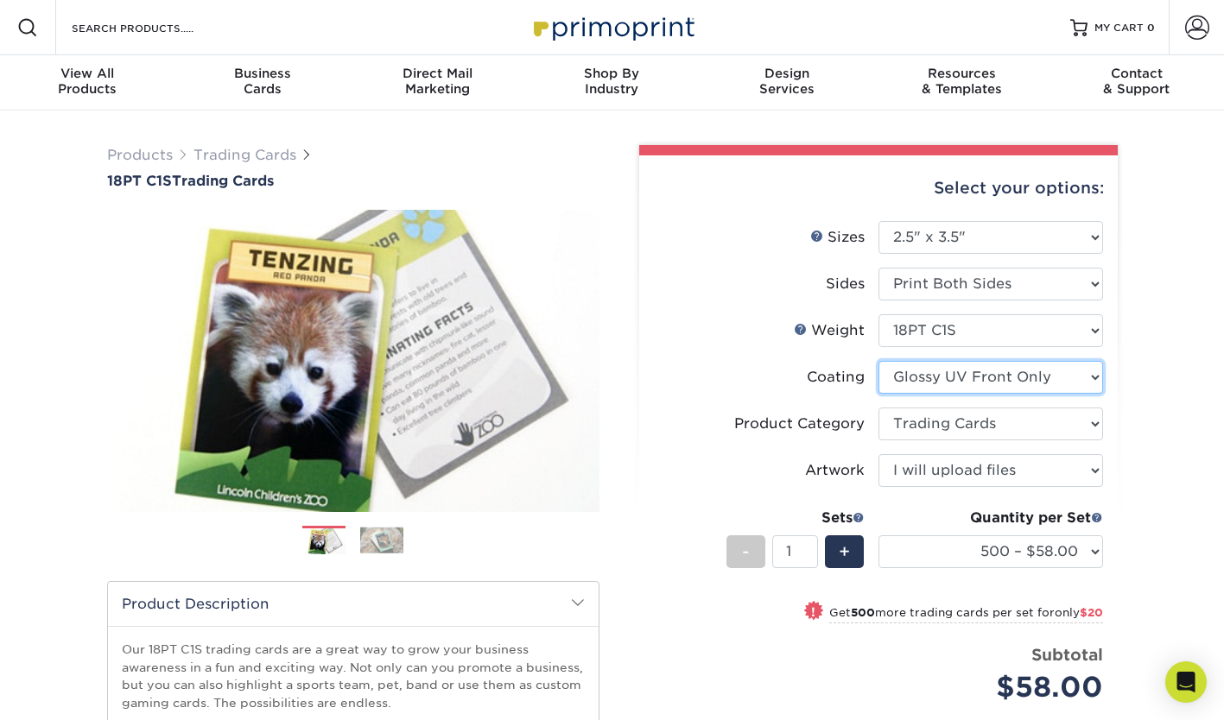
click at [1004, 376] on select at bounding box center [990, 377] width 225 height 33
select select "3e7618de-abca-4bda-9f97-8b9129e913d8"
click at [878, 361] on select at bounding box center [990, 377] width 225 height 33
select select "-1"
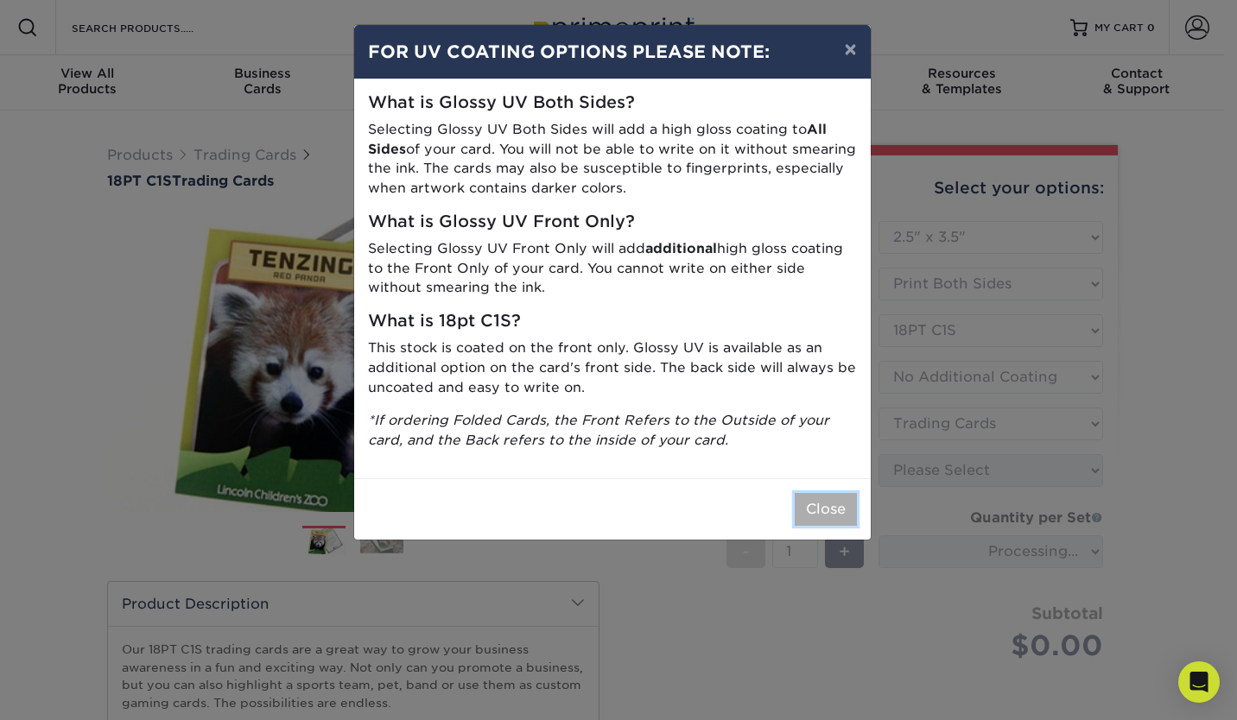
click at [846, 502] on button "Close" at bounding box center [826, 509] width 62 height 33
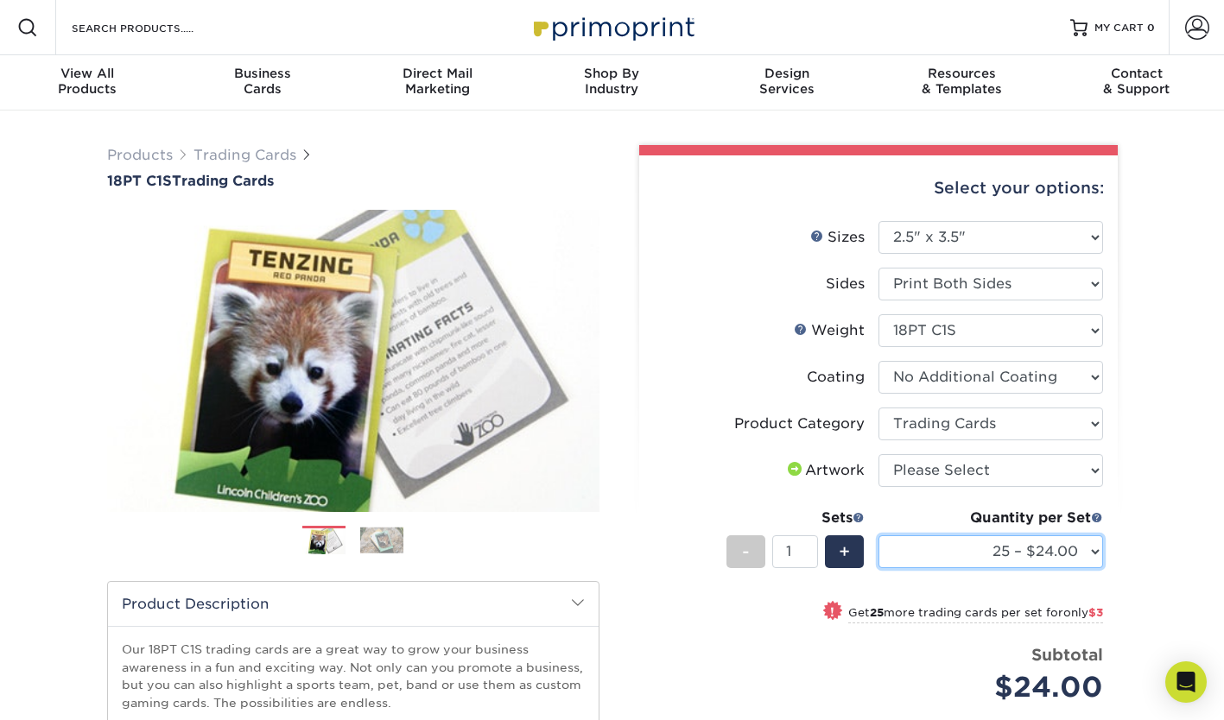
click at [1075, 557] on select "25 – $24.00 50 – $27.00 75 – $35.00 100 – $39.00 250 – $45.00 500 – $55.00 1000…" at bounding box center [990, 551] width 225 height 33
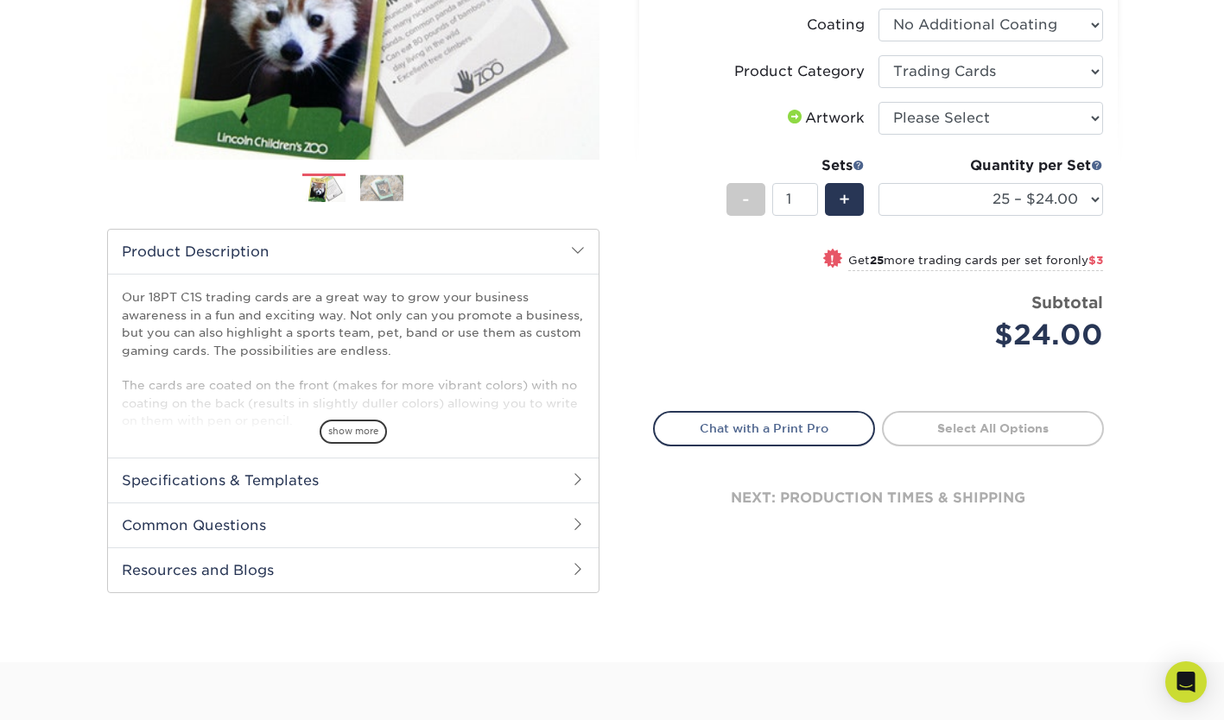
scroll to position [800, 0]
